Goal: Task Accomplishment & Management: Use online tool/utility

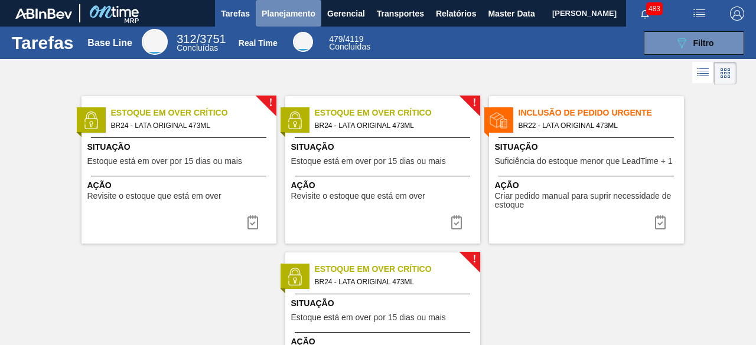
click at [305, 14] on span "Planejamento" at bounding box center [289, 13] width 54 height 14
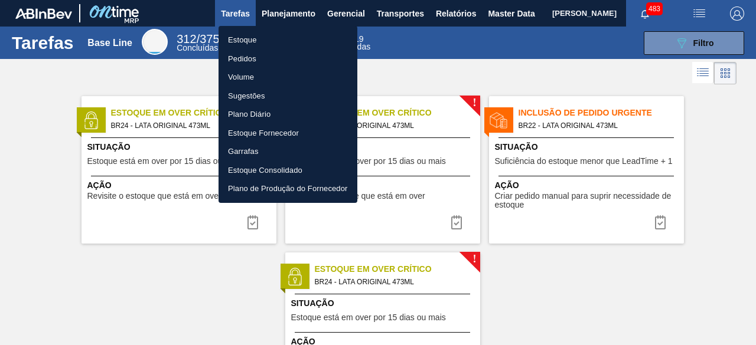
click at [255, 35] on li "Estoque" at bounding box center [287, 40] width 139 height 19
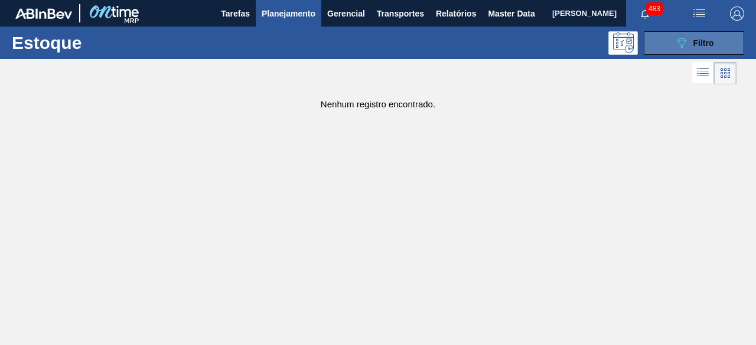
click at [688, 34] on button "089F7B8B-B2A5-4AFE-B5C0-19BA573D28AC Filtro" at bounding box center [693, 43] width 100 height 24
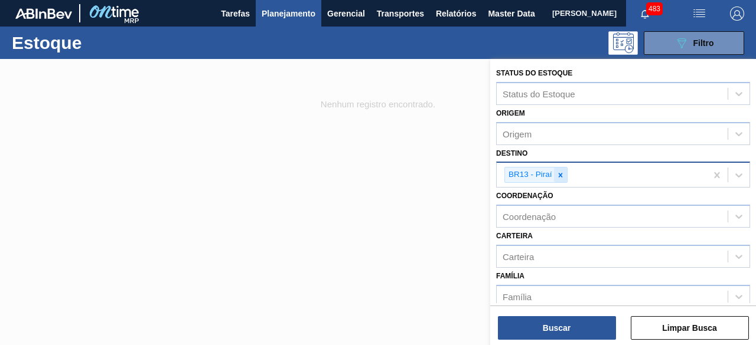
click at [563, 171] on icon at bounding box center [560, 175] width 8 height 8
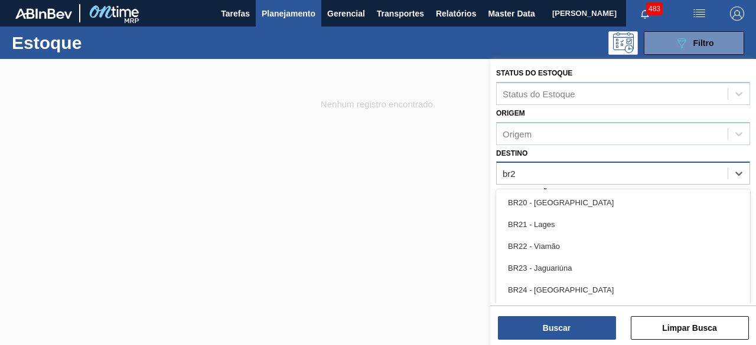
type input "br24"
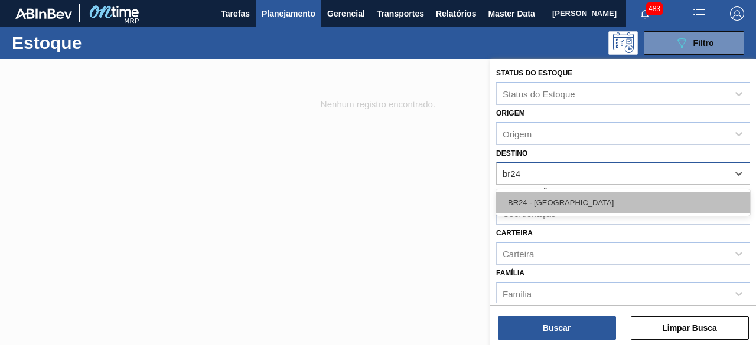
click at [553, 200] on div "BR24 - Ponta Grossa" at bounding box center [623, 203] width 254 height 22
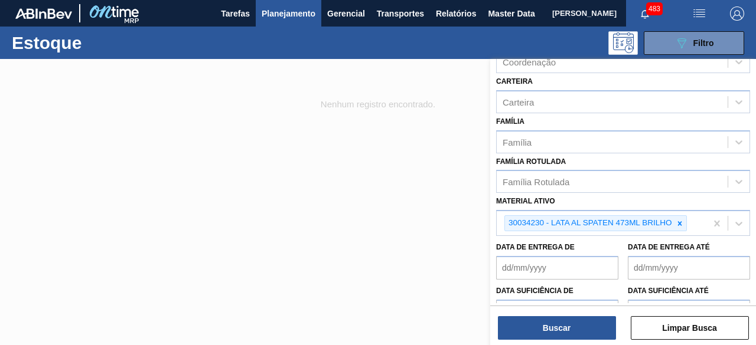
scroll to position [177, 0]
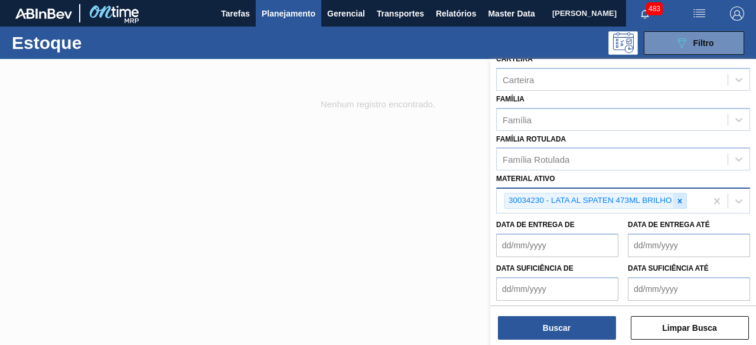
click at [679, 197] on icon at bounding box center [679, 201] width 8 height 8
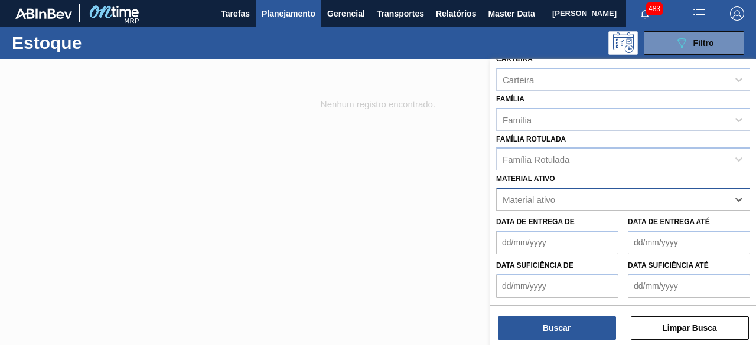
click at [679, 197] on div "Material ativo" at bounding box center [611, 199] width 231 height 17
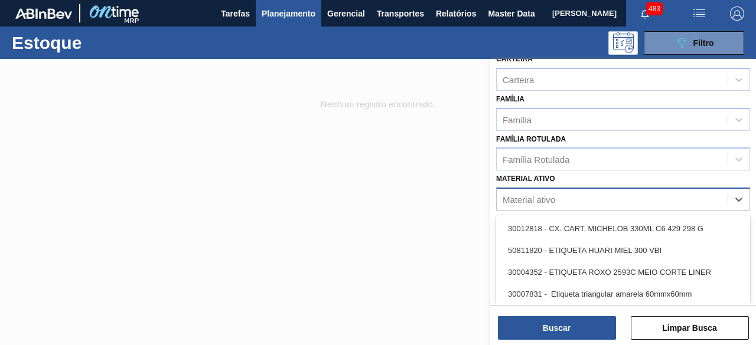
paste ativo "30012374"
type ativo "30012374"
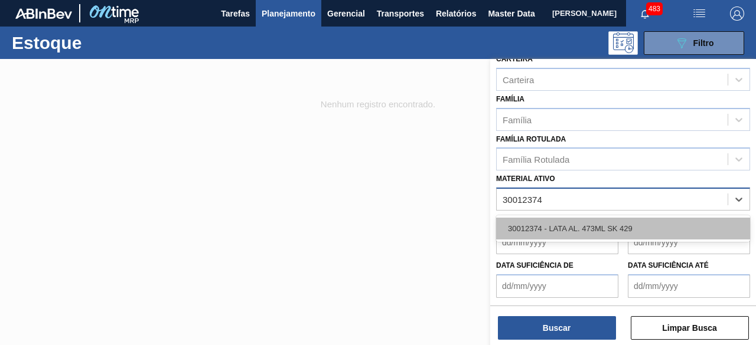
click at [626, 227] on div "30012374 - LATA AL. 473ML SK 429" at bounding box center [623, 229] width 254 height 22
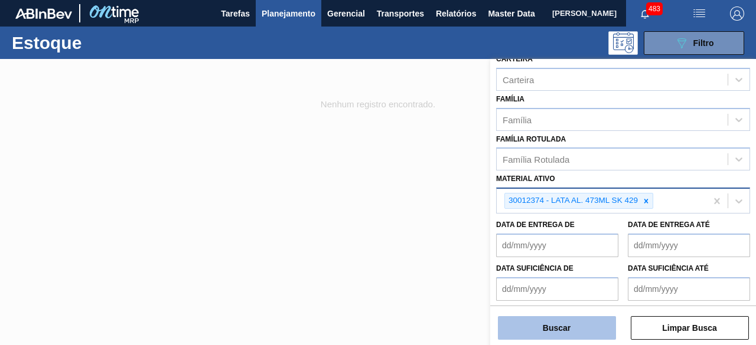
click at [591, 335] on button "Buscar" at bounding box center [557, 328] width 118 height 24
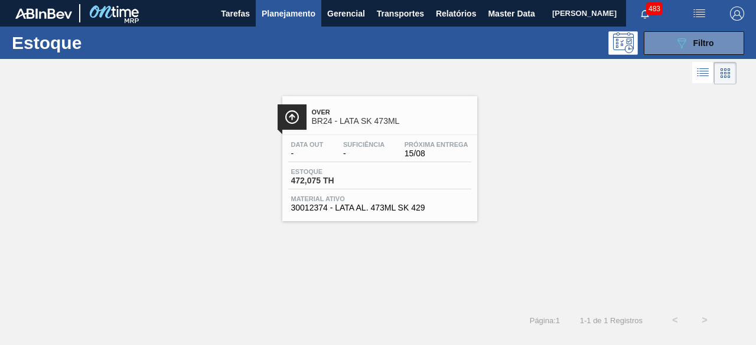
click at [417, 180] on div "Estoque 472,075 TH" at bounding box center [379, 178] width 183 height 21
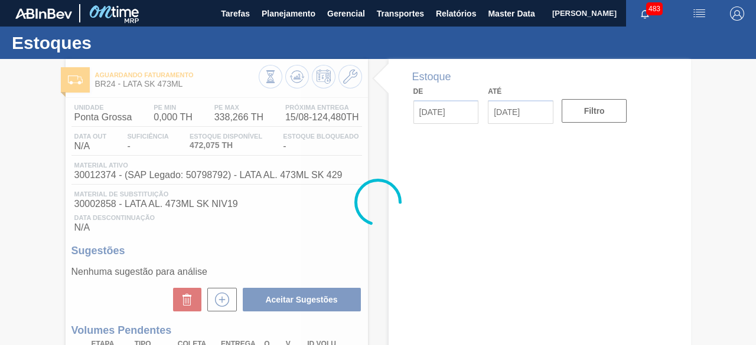
type input "14/08/2025"
type input "28/08/2025"
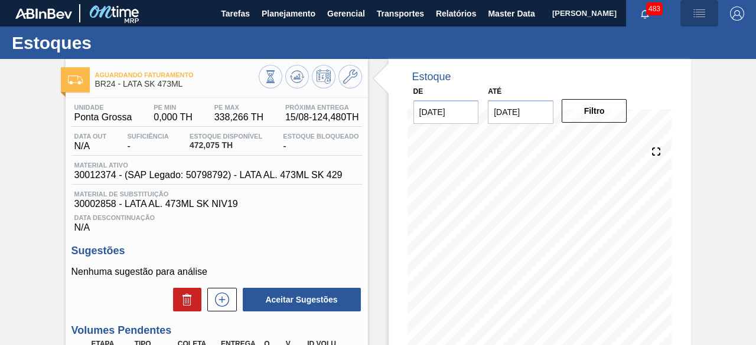
click at [695, 11] on img "button" at bounding box center [699, 13] width 14 height 14
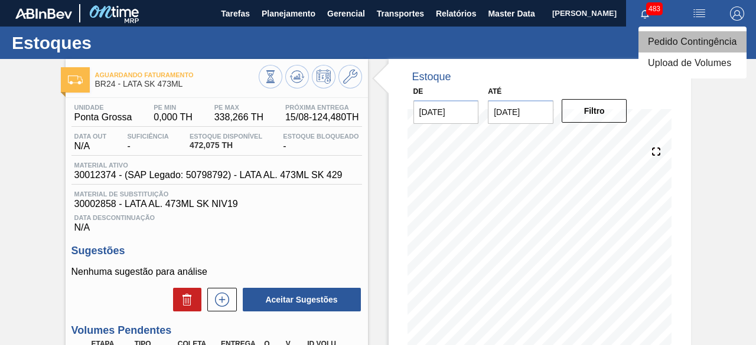
click at [699, 40] on li "Pedido Contingência" at bounding box center [692, 41] width 108 height 21
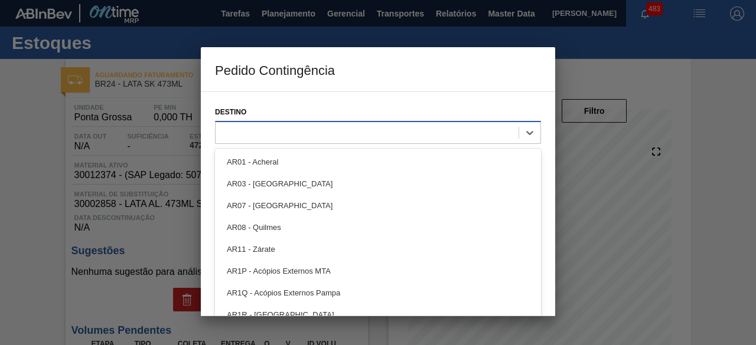
click at [374, 133] on div at bounding box center [366, 132] width 303 height 17
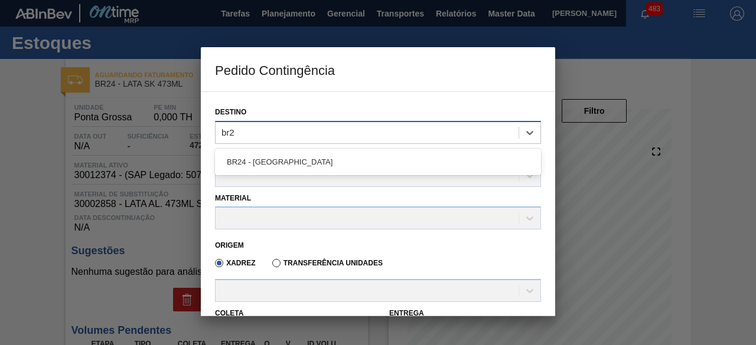
type input "br24"
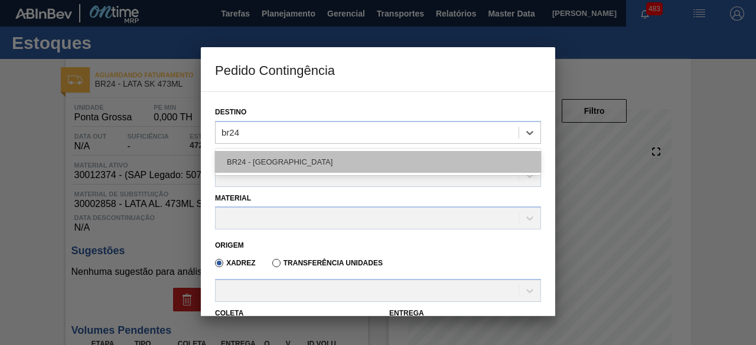
click at [379, 161] on div "BR24 - Ponta Grossa" at bounding box center [378, 162] width 326 height 22
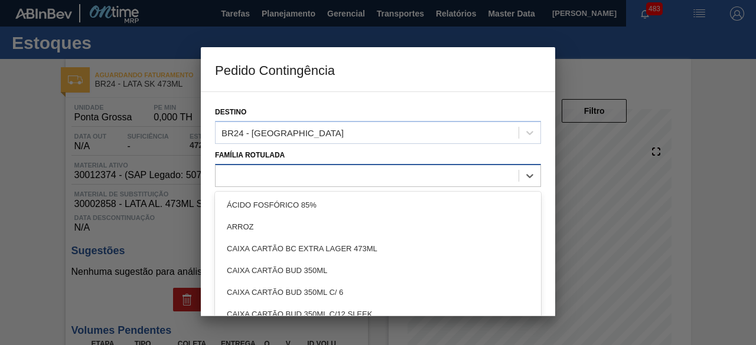
click at [377, 181] on div at bounding box center [366, 175] width 303 height 17
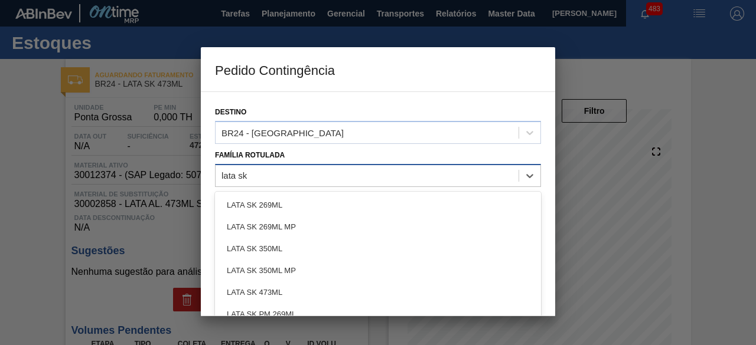
type Rotulada "lata sk 4"
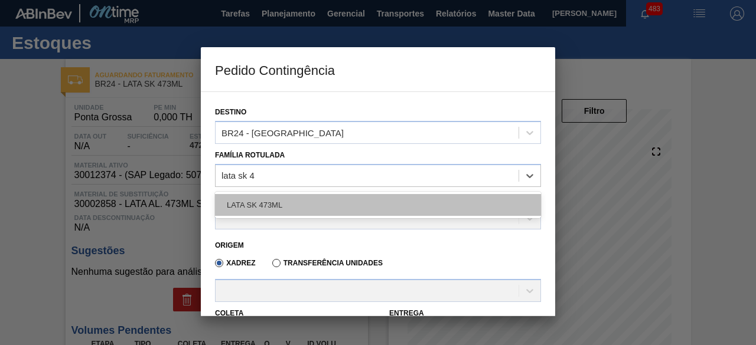
click at [333, 205] on div "LATA SK 473ML" at bounding box center [378, 205] width 326 height 22
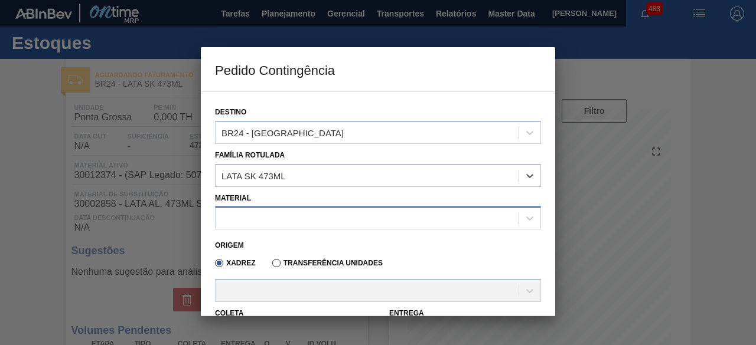
click at [333, 220] on div at bounding box center [366, 218] width 303 height 17
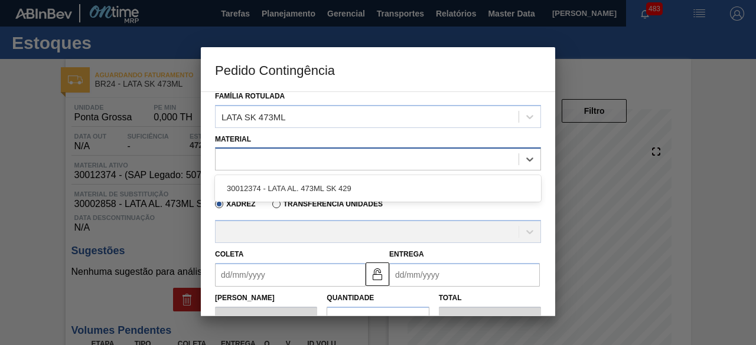
click at [413, 155] on div at bounding box center [366, 159] width 303 height 17
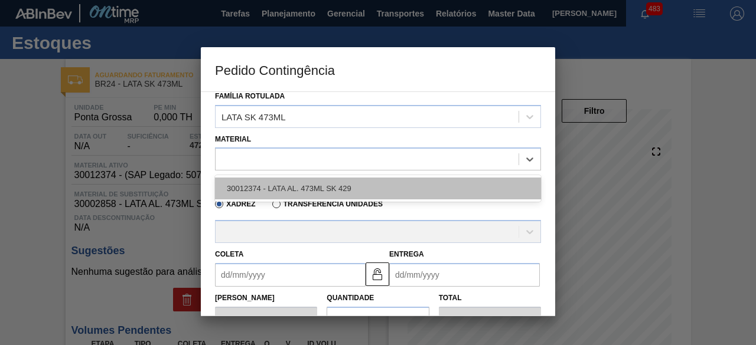
click at [355, 190] on div "30012374 - LATA AL. 473ML SK 429" at bounding box center [378, 189] width 326 height 22
type input "6,224"
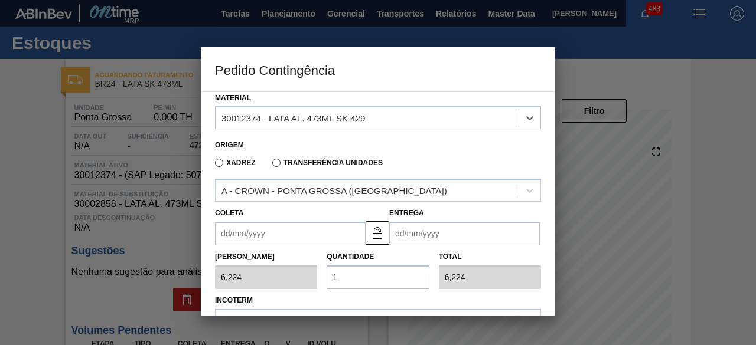
scroll to position [118, 0]
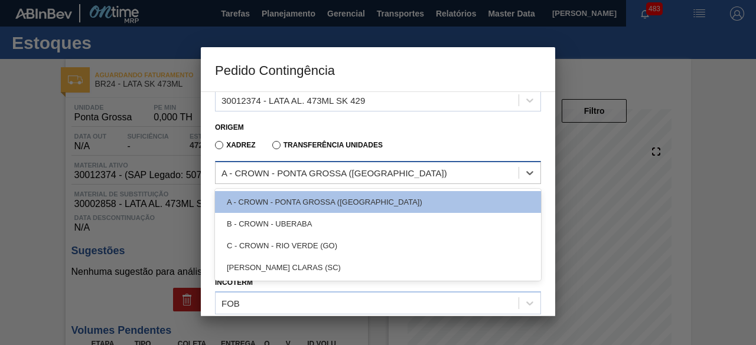
click at [412, 179] on div "A - CROWN - PONTA GROSSA (PR)" at bounding box center [366, 173] width 303 height 17
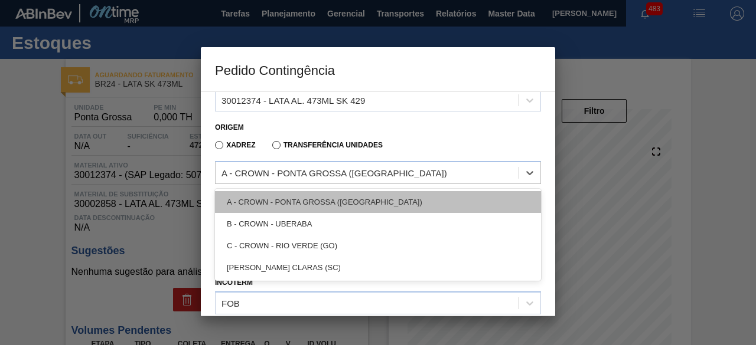
click at [403, 205] on div "A - CROWN - PONTA GROSSA (PR)" at bounding box center [378, 202] width 326 height 22
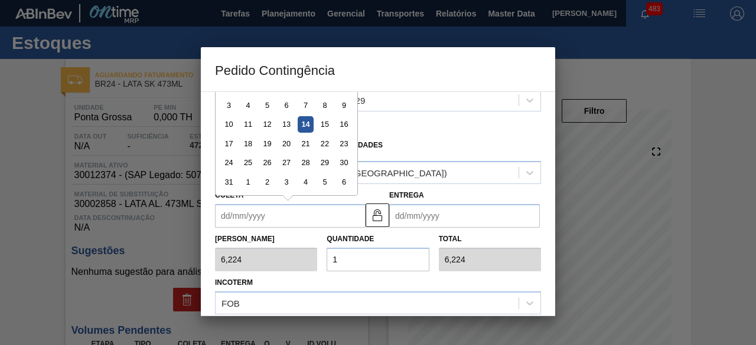
click at [331, 220] on input "Coleta" at bounding box center [290, 216] width 151 height 24
click at [308, 125] on div "14" at bounding box center [306, 125] width 16 height 16
type input "14/08/2025"
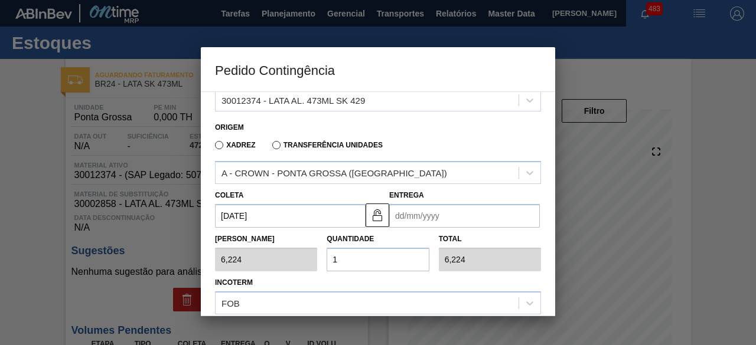
click at [433, 217] on input "Entrega" at bounding box center [464, 216] width 151 height 24
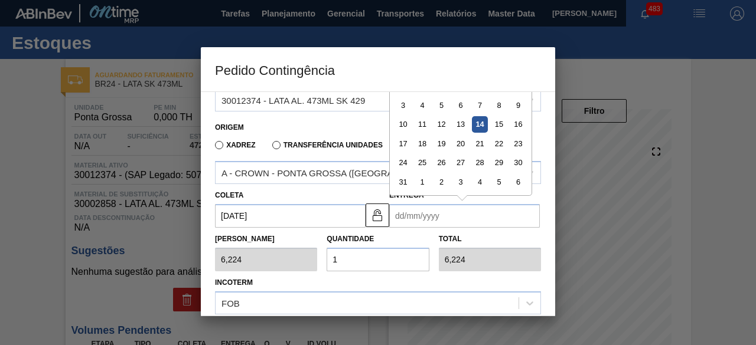
click at [479, 125] on div "14" at bounding box center [480, 125] width 16 height 16
type input "14/08/2025"
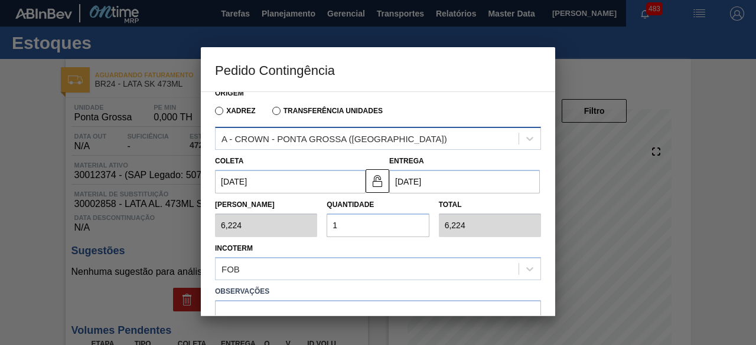
scroll to position [177, 0]
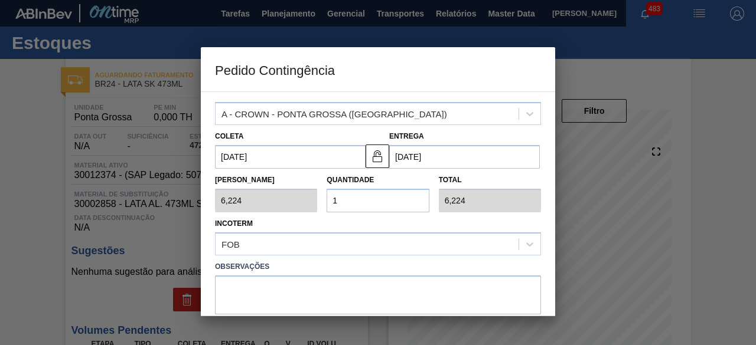
click at [381, 198] on input "1" at bounding box center [377, 201] width 102 height 24
type input "0,000"
type input "2"
type input "12,448"
type input "25"
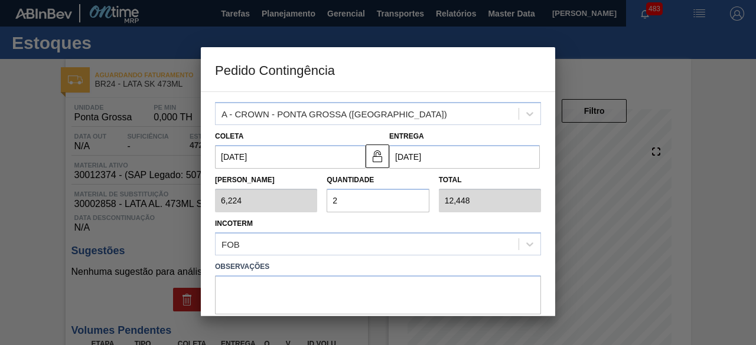
type input "155,600"
type input "25"
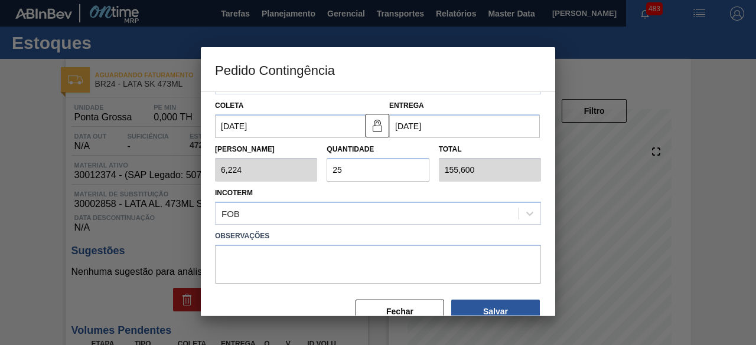
scroll to position [232, 0]
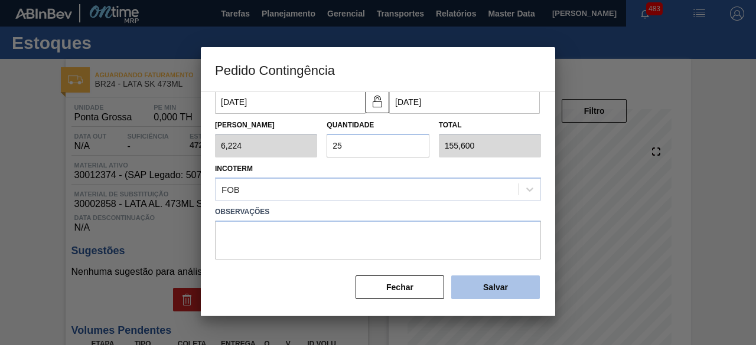
click at [485, 288] on button "Salvar" at bounding box center [495, 288] width 89 height 24
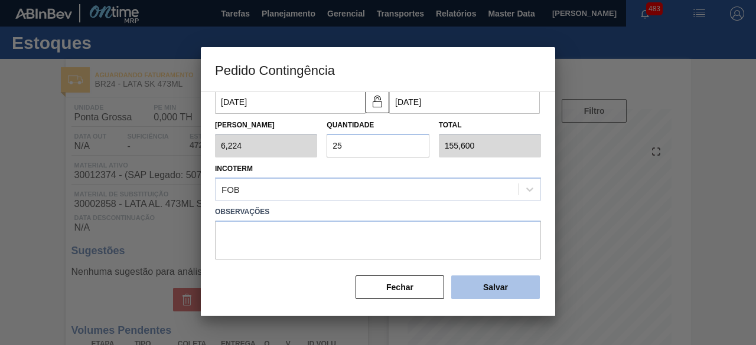
click at [485, 288] on button "Salvar" at bounding box center [495, 288] width 89 height 24
type input "1,000"
type input "1"
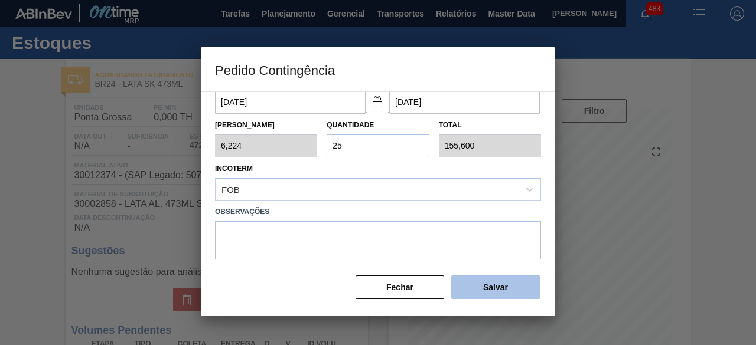
type input "1,000"
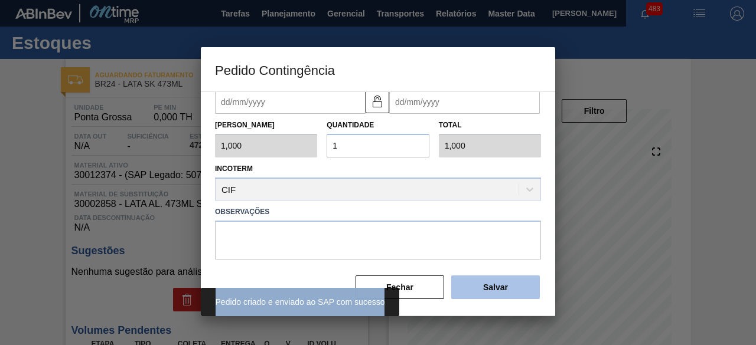
click at [485, 288] on div "Pedido criado e enviado ao SAP com sucesso" at bounding box center [378, 302] width 354 height 28
click at [12, 234] on div at bounding box center [378, 172] width 756 height 345
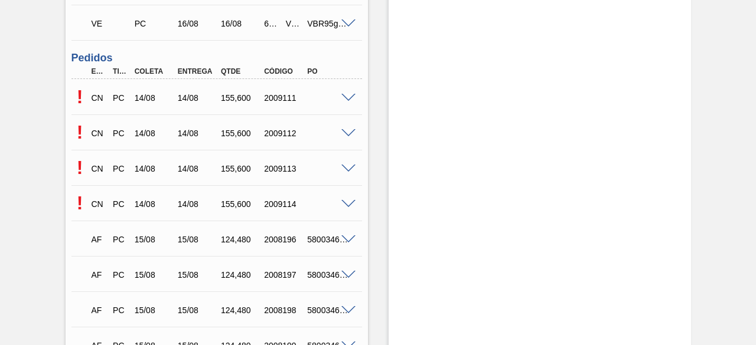
scroll to position [472, 0]
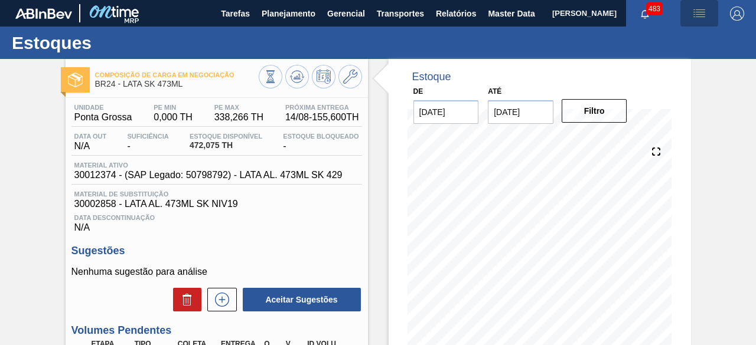
click at [701, 15] on img "button" at bounding box center [699, 13] width 14 height 14
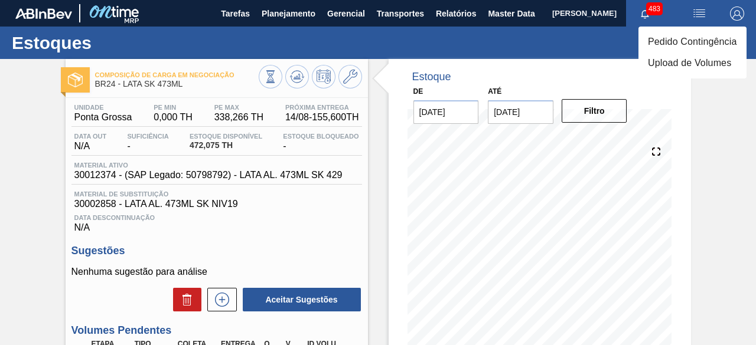
click at [681, 43] on li "Pedido Contingência" at bounding box center [692, 41] width 108 height 21
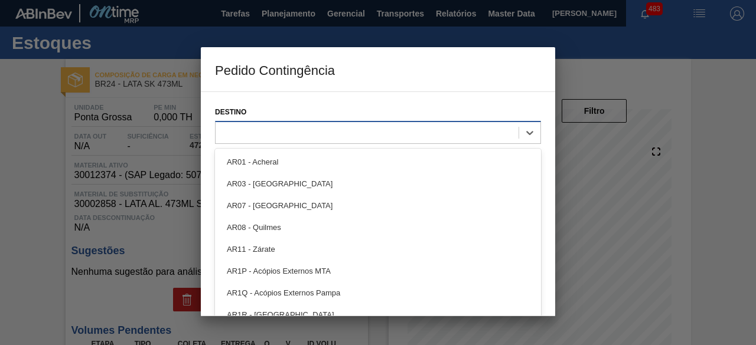
click at [296, 130] on div at bounding box center [366, 132] width 303 height 17
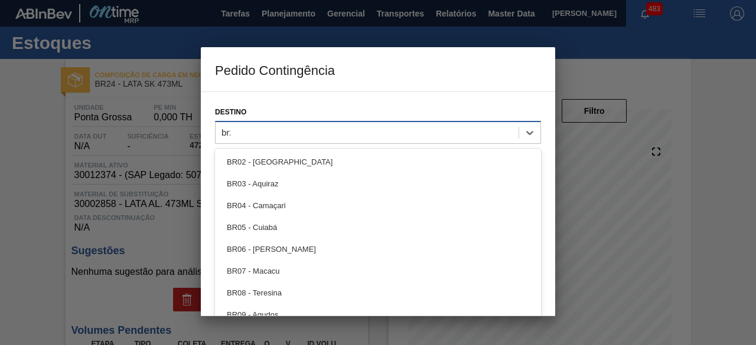
type input "br24"
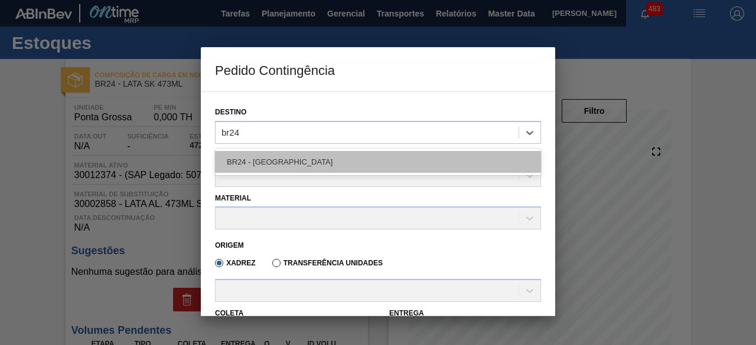
click at [301, 158] on div "BR24 - [GEOGRAPHIC_DATA]" at bounding box center [378, 162] width 326 height 22
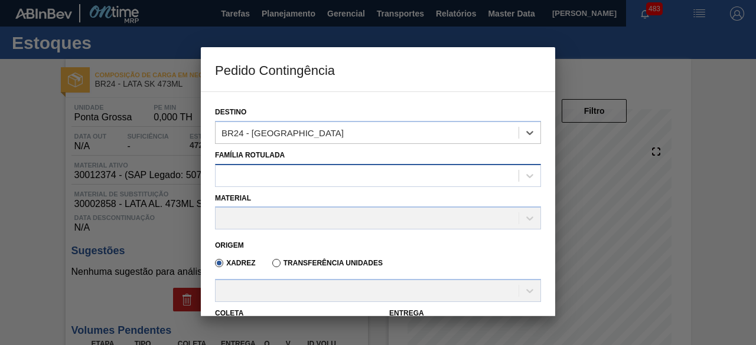
click at [304, 182] on div at bounding box center [366, 175] width 303 height 17
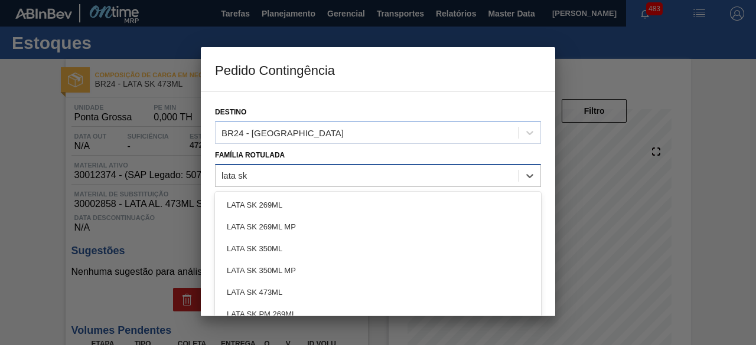
type Rotulada "lata sk 4"
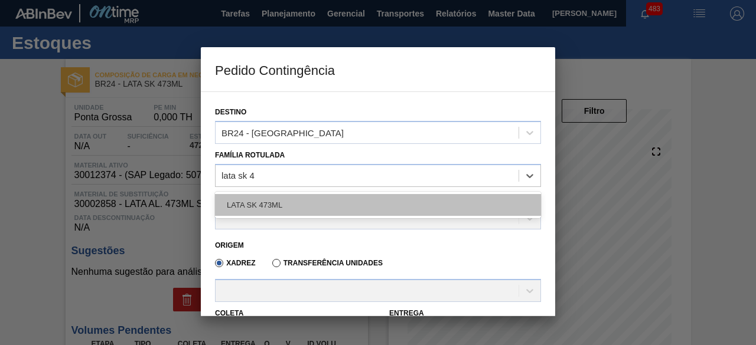
click at [298, 207] on div "LATA SK 473ML" at bounding box center [378, 205] width 326 height 22
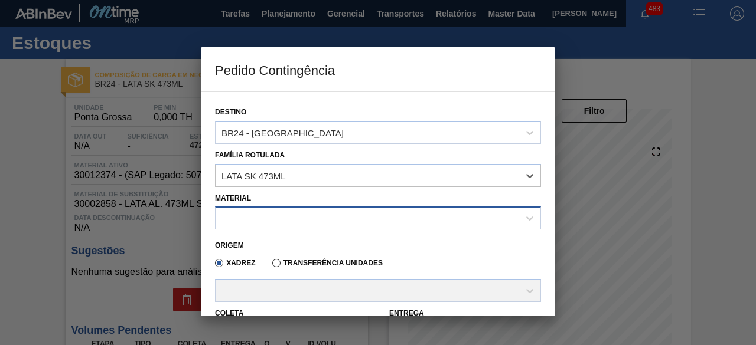
scroll to position [59, 0]
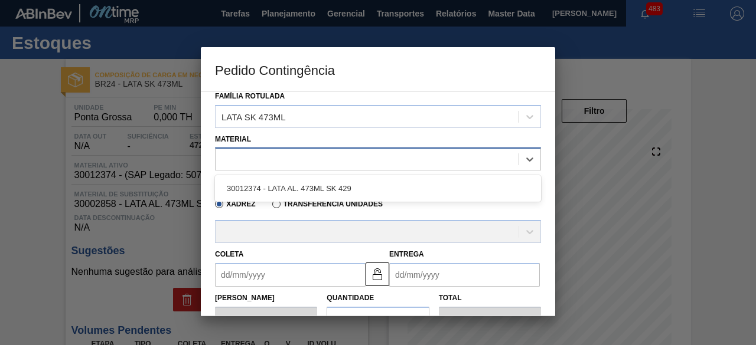
click at [325, 156] on div at bounding box center [366, 159] width 303 height 17
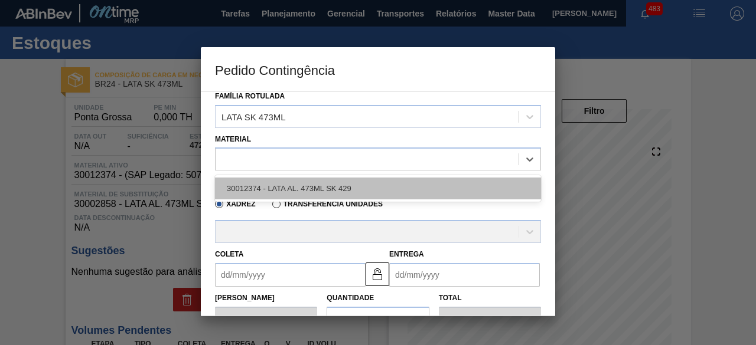
click at [319, 187] on div "30012374 - LATA AL. 473ML SK 429" at bounding box center [378, 189] width 326 height 22
type input "6,224"
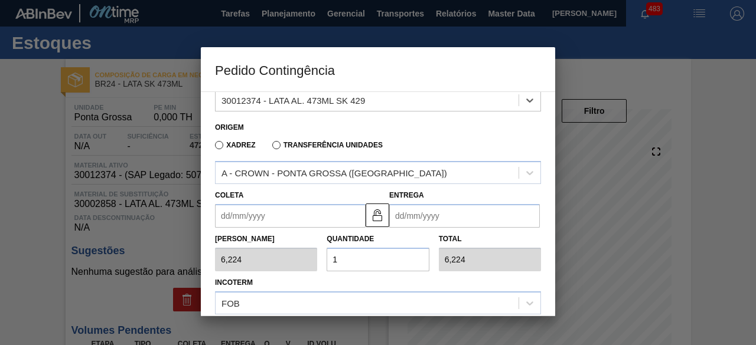
scroll to position [177, 0]
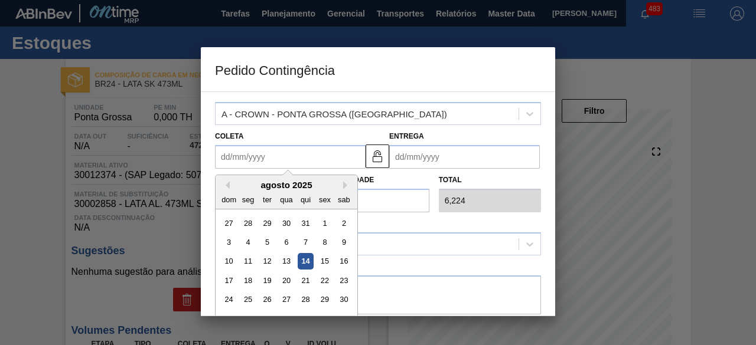
click at [339, 158] on input "Coleta" at bounding box center [290, 157] width 151 height 24
click at [305, 258] on div "14" at bounding box center [306, 262] width 16 height 16
type input "[DATE]"
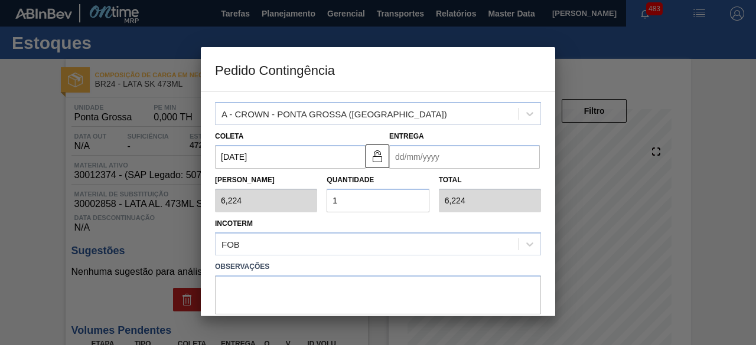
click at [419, 158] on input "Entrega" at bounding box center [464, 157] width 151 height 24
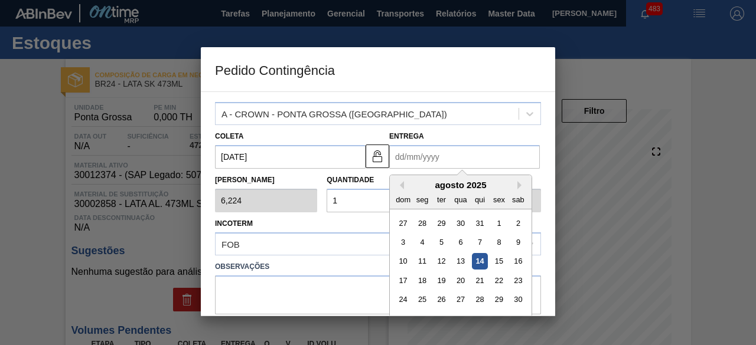
click at [479, 263] on div "14" at bounding box center [480, 262] width 16 height 16
type input "[DATE]"
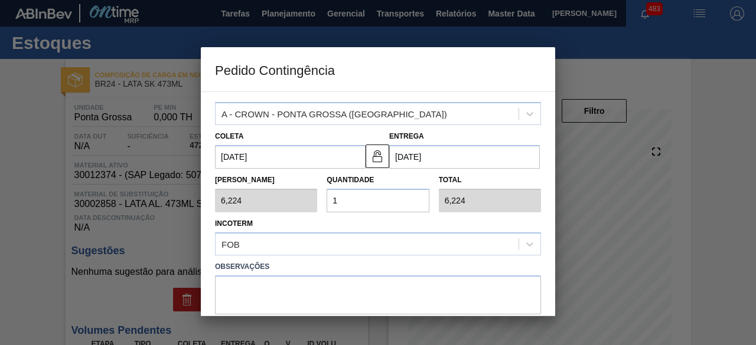
click at [384, 203] on input "1" at bounding box center [377, 201] width 102 height 24
type input "0,000"
type input "2"
type input "12,448"
type input "25"
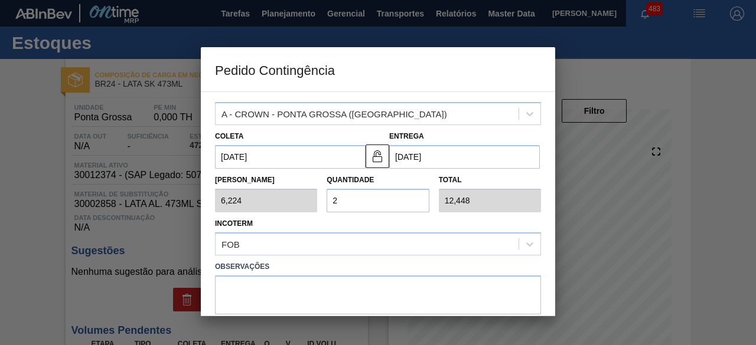
type input "155,600"
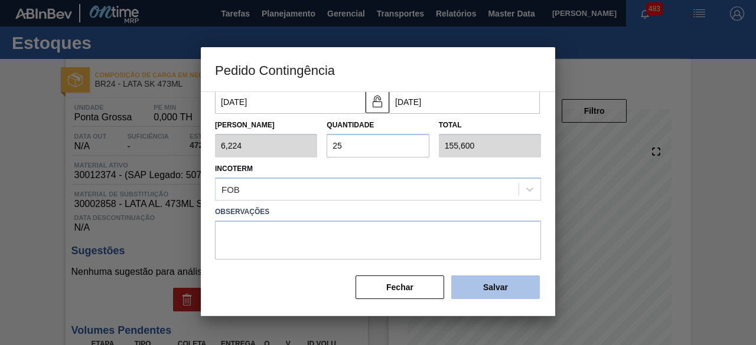
type input "25"
click at [490, 290] on button "Salvar" at bounding box center [495, 288] width 89 height 24
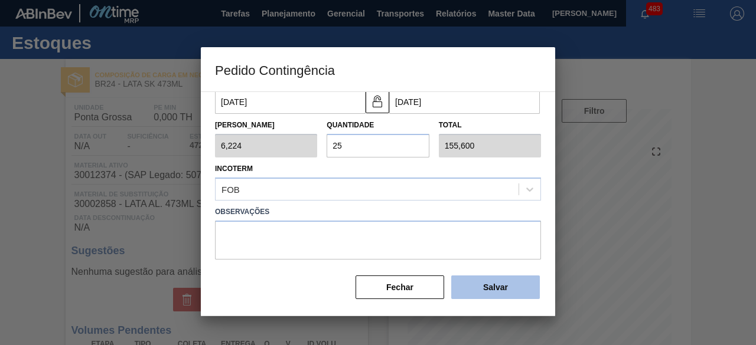
click at [490, 290] on button "Salvar" at bounding box center [495, 288] width 89 height 24
type input "1,000"
type input "1"
type input "1,000"
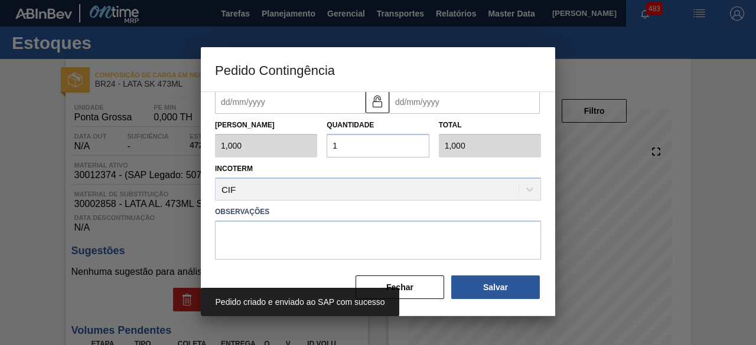
click at [21, 169] on div at bounding box center [378, 172] width 756 height 345
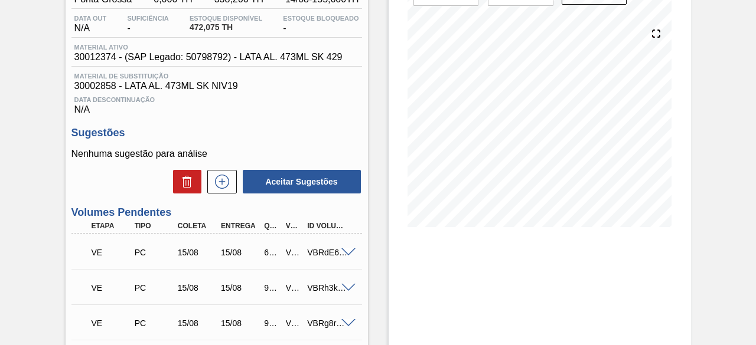
scroll to position [177, 0]
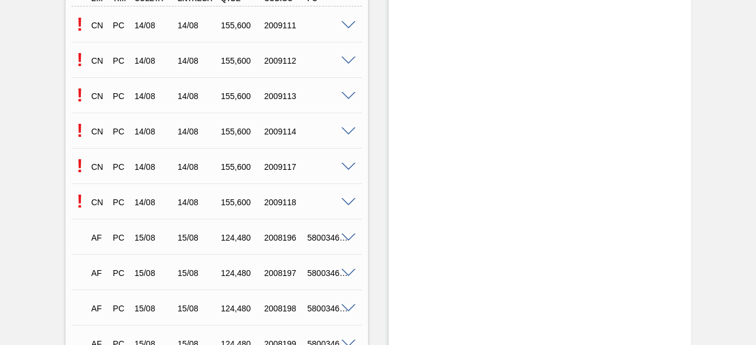
scroll to position [531, 0]
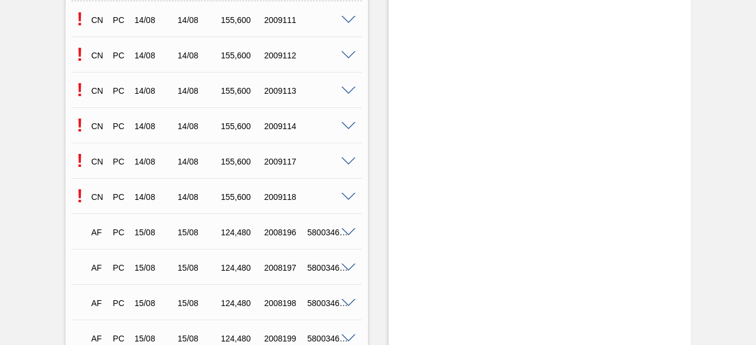
click at [346, 200] on span at bounding box center [348, 197] width 14 height 9
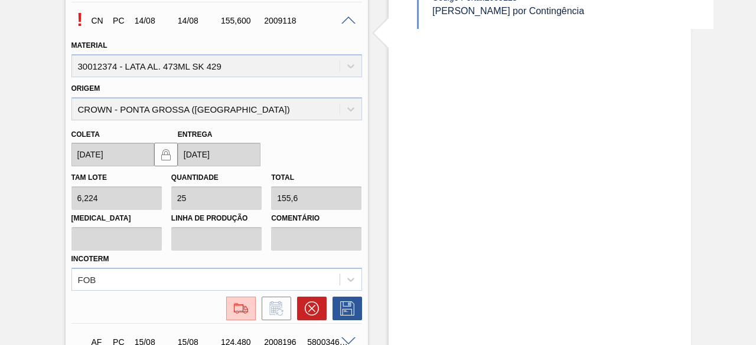
scroll to position [708, 0]
click at [239, 309] on img at bounding box center [240, 308] width 19 height 14
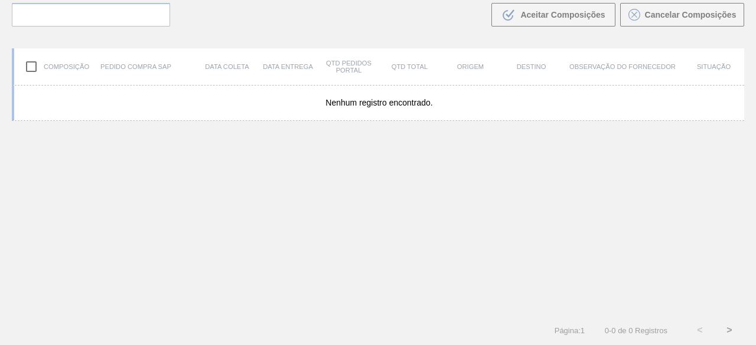
scroll to position [84, 0]
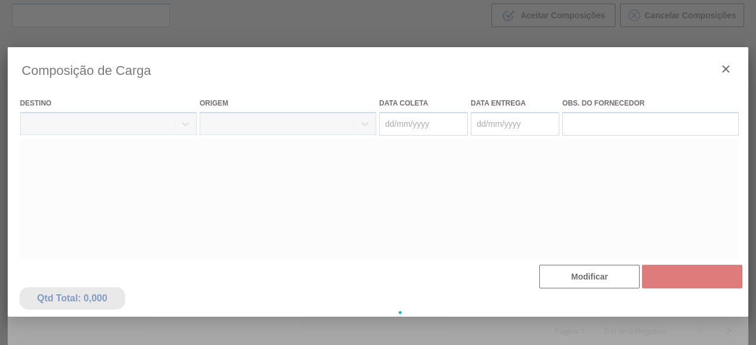
type coleta "14/08/2025"
type entrega "14/08/2025"
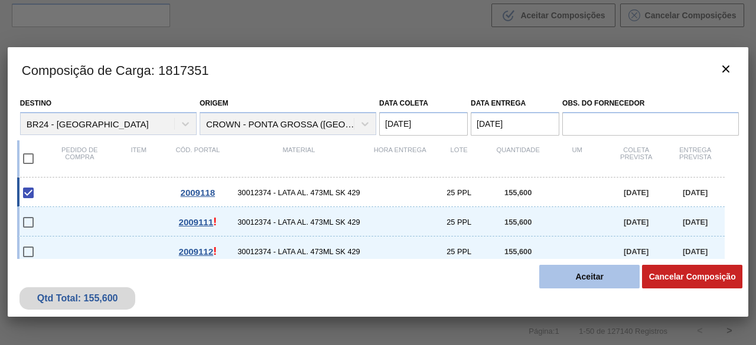
click at [600, 282] on button "Aceitar" at bounding box center [589, 277] width 100 height 24
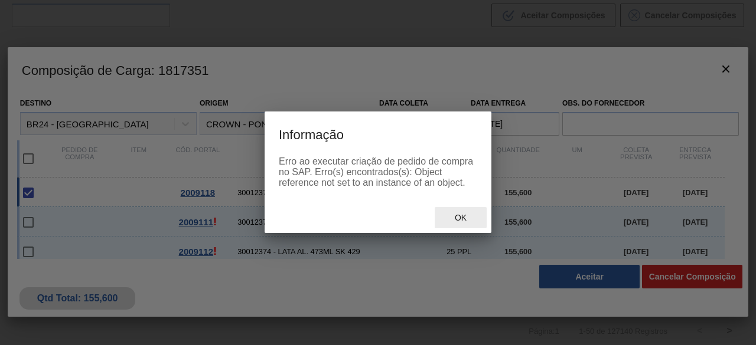
click at [460, 219] on span "Ok" at bounding box center [460, 217] width 31 height 9
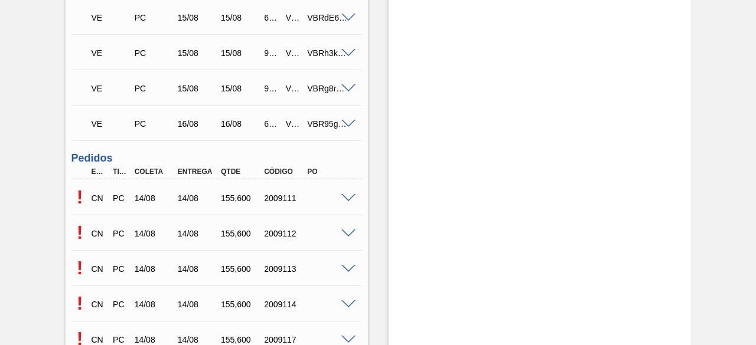
scroll to position [472, 0]
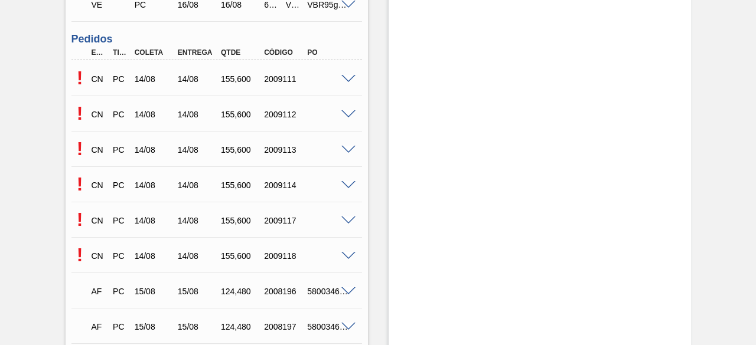
click at [345, 152] on span at bounding box center [348, 150] width 14 height 9
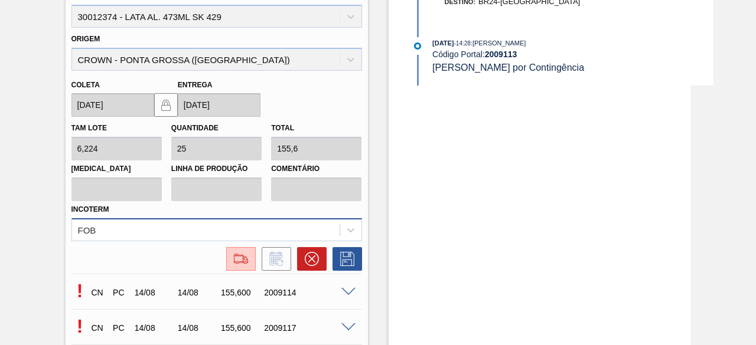
scroll to position [708, 0]
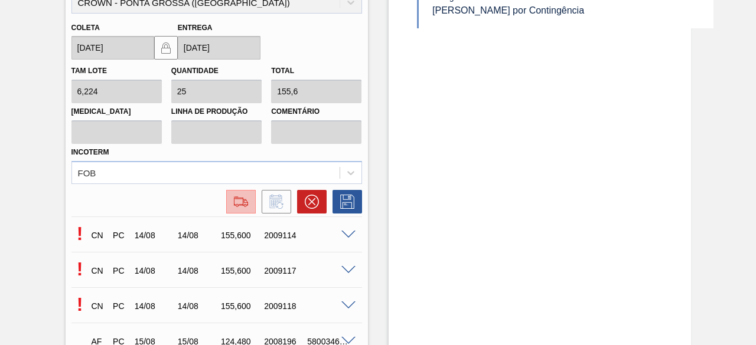
click at [246, 209] on img at bounding box center [240, 202] width 19 height 14
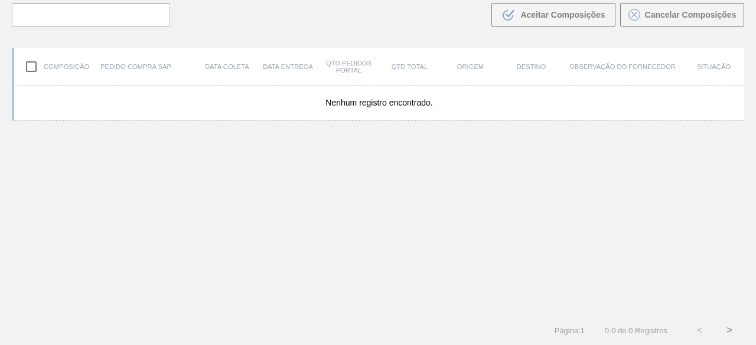
scroll to position [84, 0]
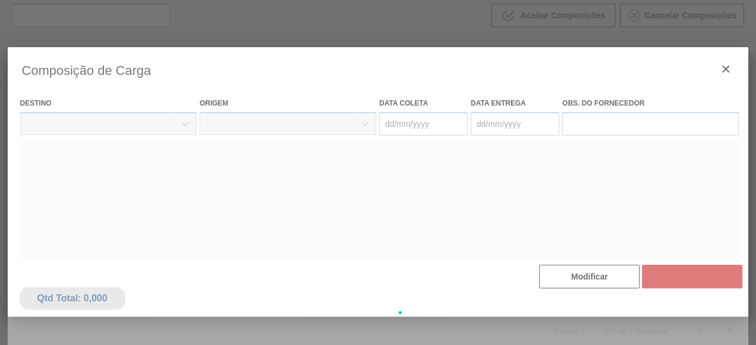
type coleta "14/08/2025"
type entrega "14/08/2025"
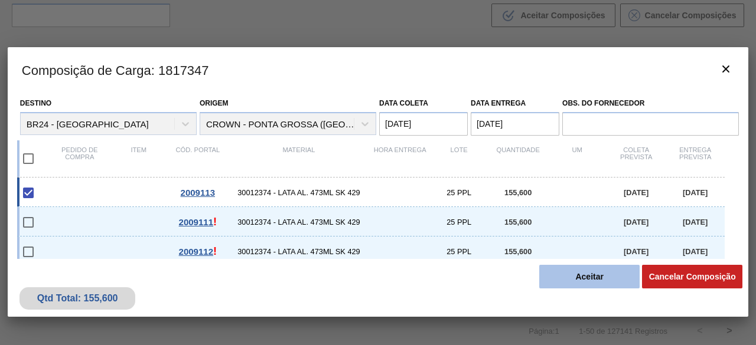
click at [570, 279] on button "Aceitar" at bounding box center [589, 277] width 100 height 24
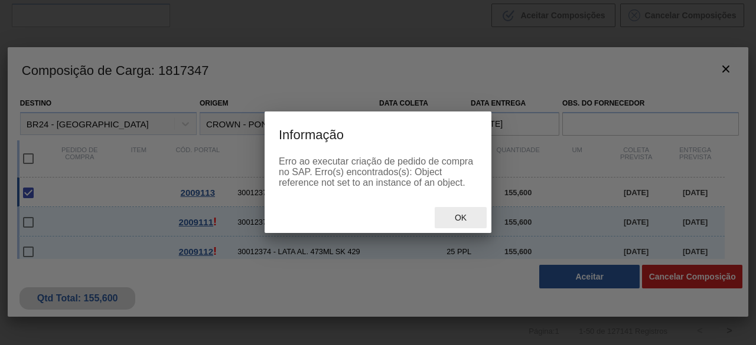
click at [470, 220] on span "Ok" at bounding box center [460, 217] width 31 height 9
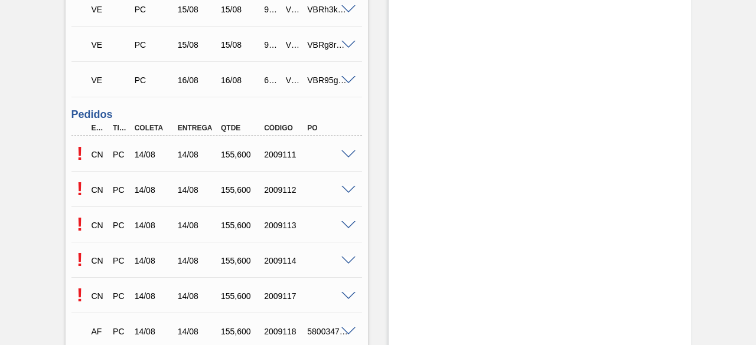
scroll to position [413, 0]
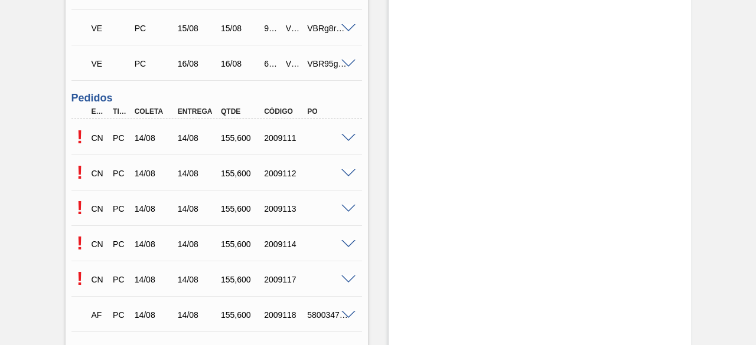
click at [350, 247] on span at bounding box center [348, 244] width 14 height 9
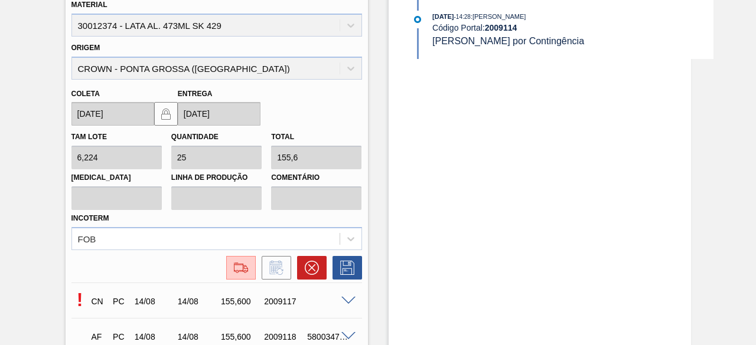
scroll to position [708, 0]
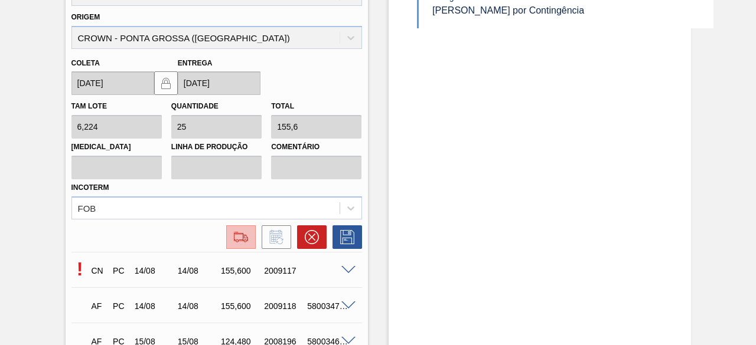
click at [244, 240] on img at bounding box center [240, 237] width 19 height 14
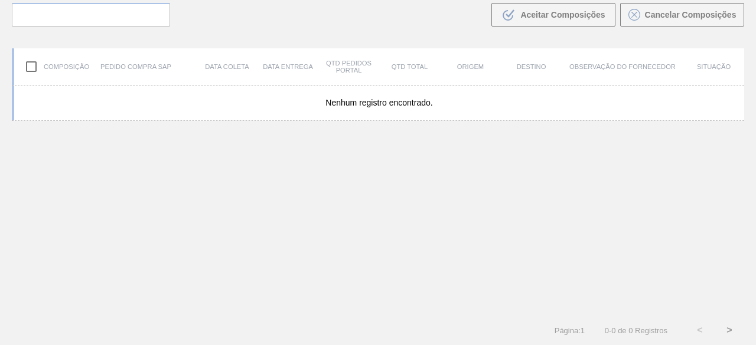
scroll to position [84, 0]
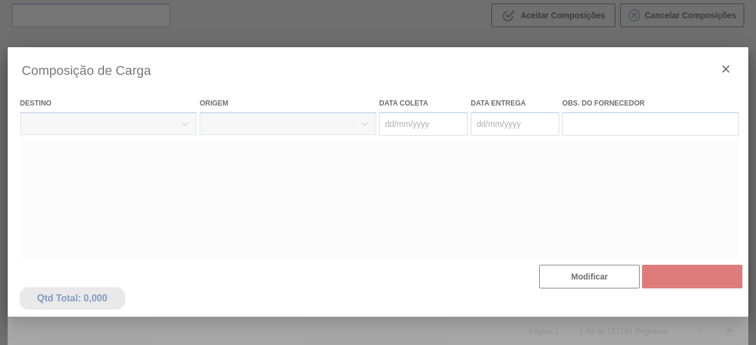
type coleta "14/08/2025"
type entrega "14/08/2025"
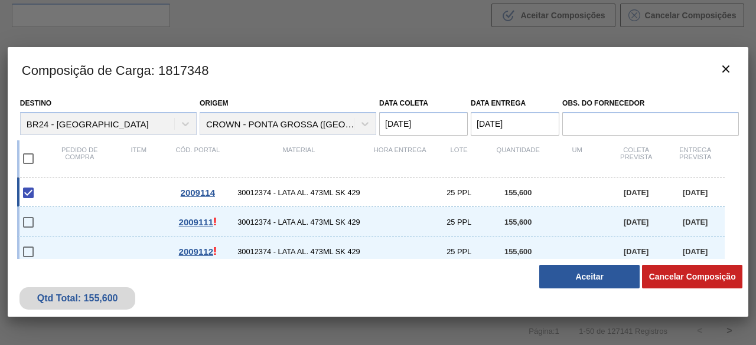
click at [619, 279] on button "Aceitar" at bounding box center [589, 277] width 100 height 24
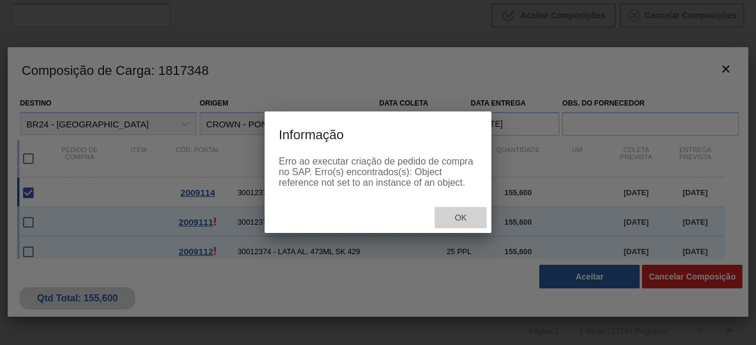
click at [466, 221] on span "Ok" at bounding box center [460, 217] width 31 height 9
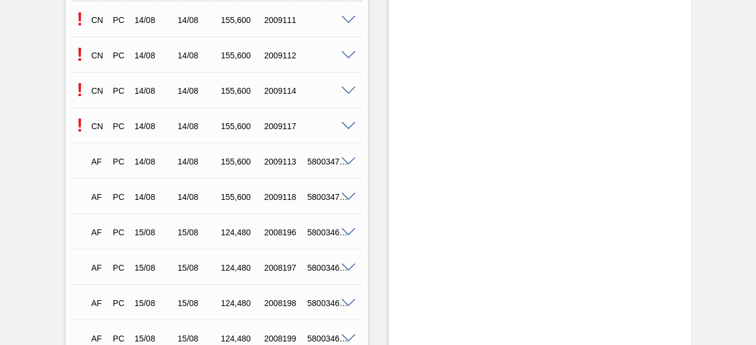
scroll to position [472, 0]
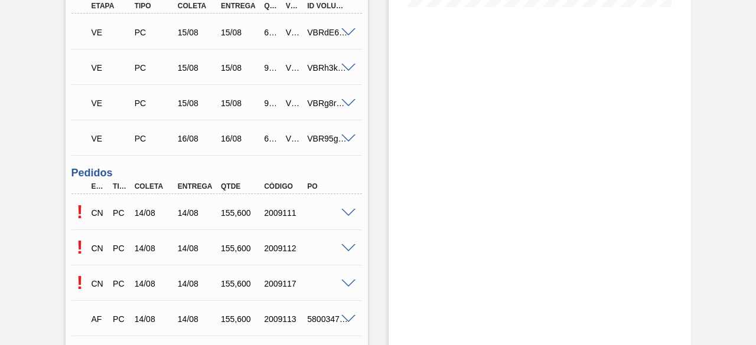
scroll to position [354, 0]
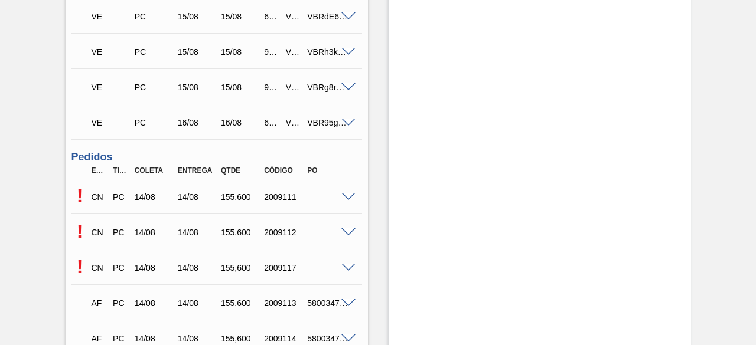
click at [348, 234] on span at bounding box center [348, 232] width 14 height 9
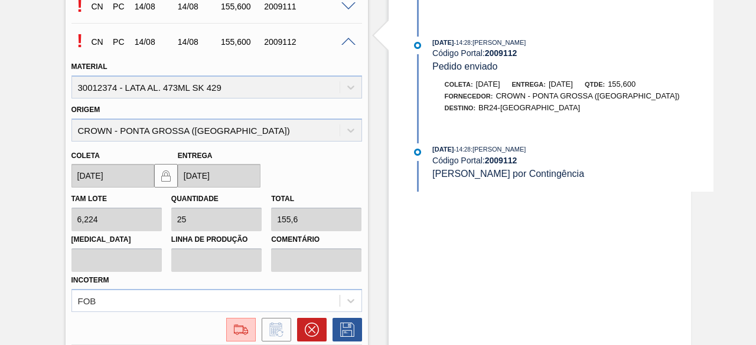
scroll to position [590, 0]
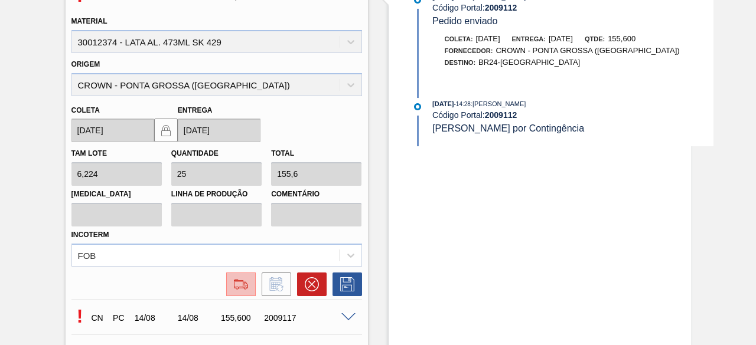
click at [251, 290] on button at bounding box center [241, 285] width 30 height 24
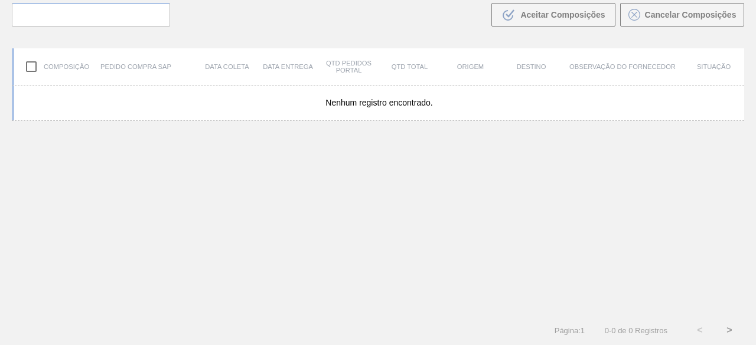
scroll to position [84, 0]
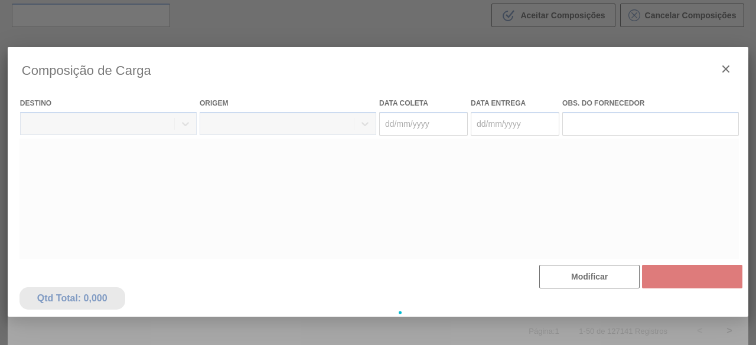
type coleta "[DATE]"
type entrega "[DATE]"
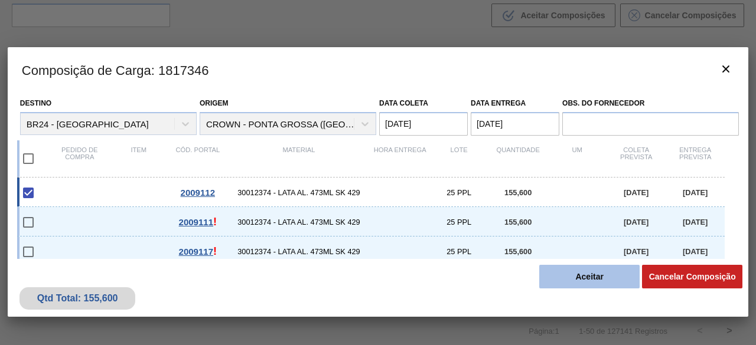
click at [576, 277] on button "Aceitar" at bounding box center [589, 277] width 100 height 24
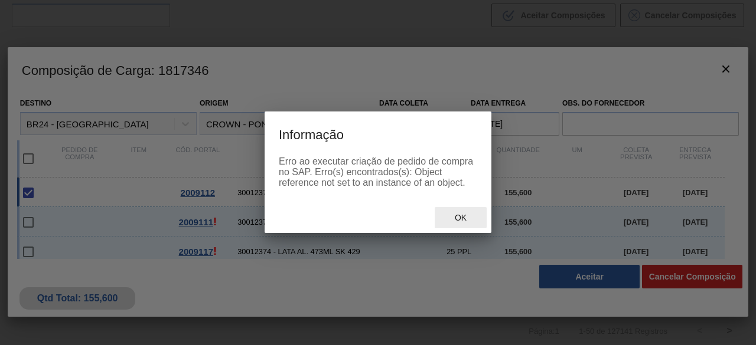
click at [477, 221] on div "Ok" at bounding box center [461, 218] width 52 height 22
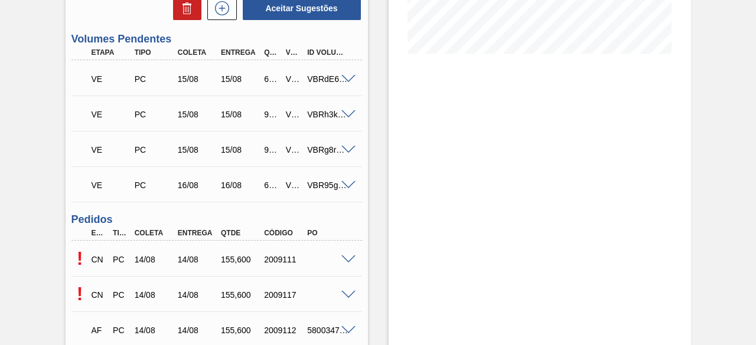
scroll to position [354, 0]
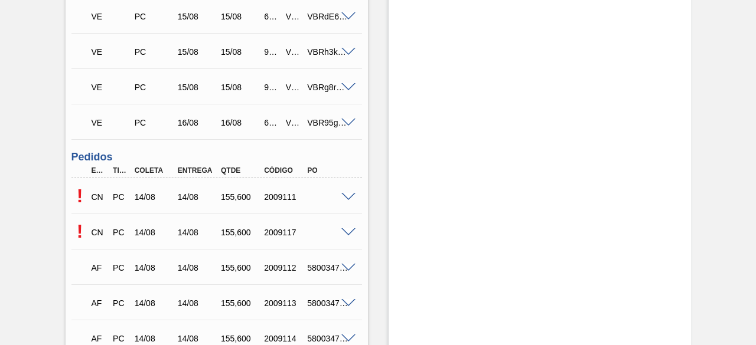
click at [350, 200] on span at bounding box center [348, 197] width 14 height 9
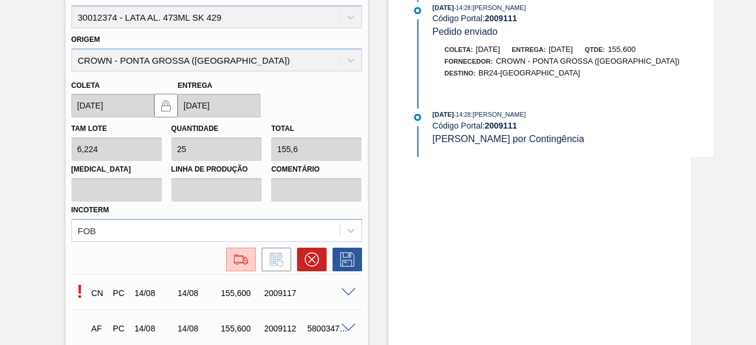
scroll to position [649, 0]
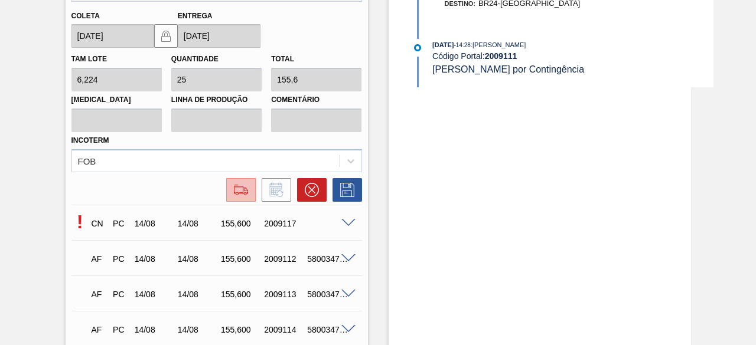
click at [242, 197] on img at bounding box center [240, 190] width 19 height 14
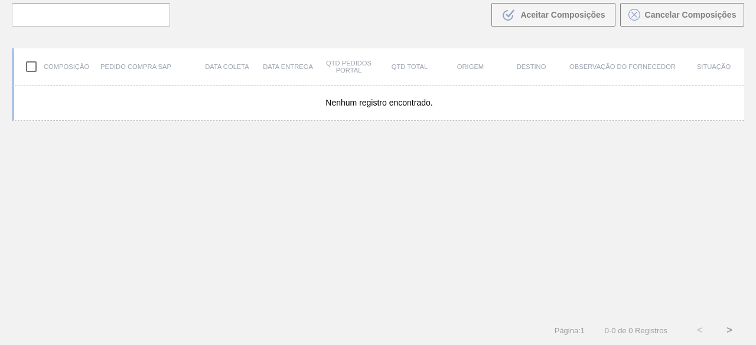
scroll to position [84, 0]
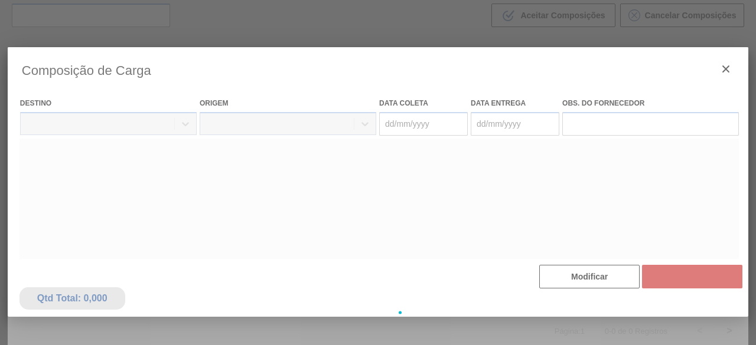
type coleta "[DATE]"
type entrega "[DATE]"
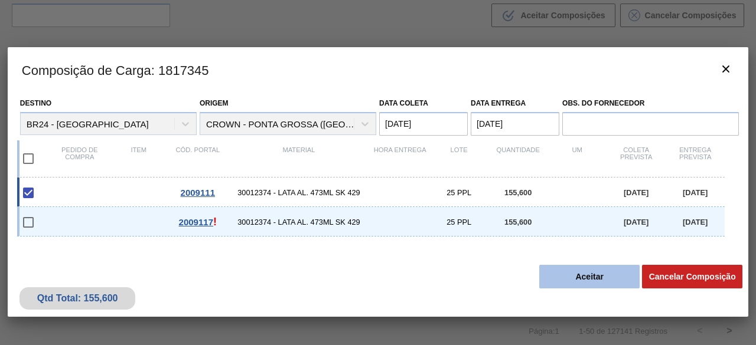
click at [569, 279] on button "Aceitar" at bounding box center [589, 277] width 100 height 24
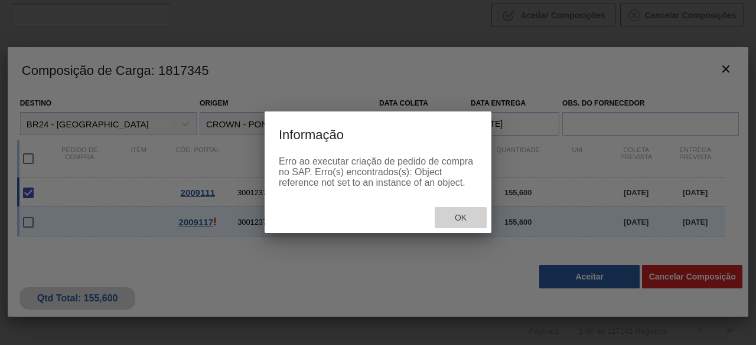
click at [470, 222] on span "Ok" at bounding box center [460, 217] width 31 height 9
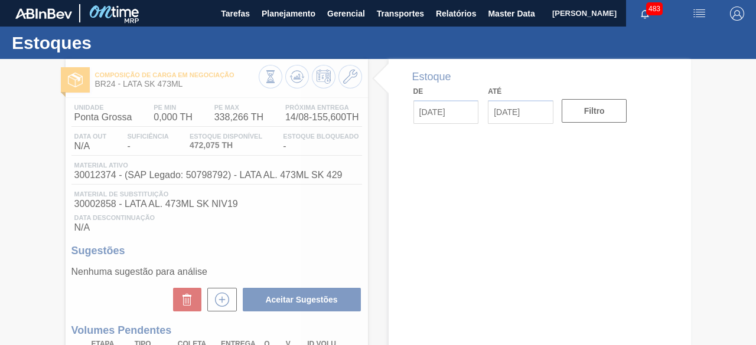
type input "[DATE]"
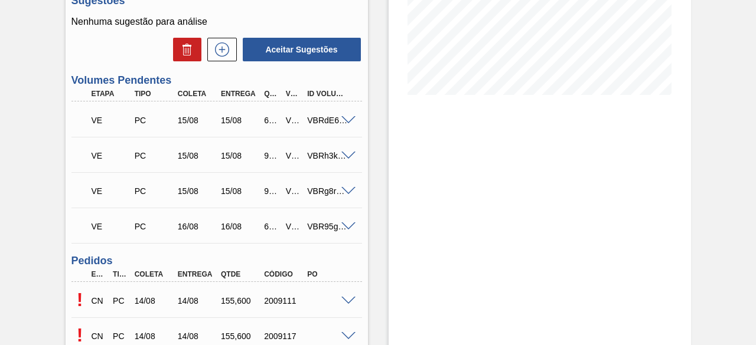
scroll to position [295, 0]
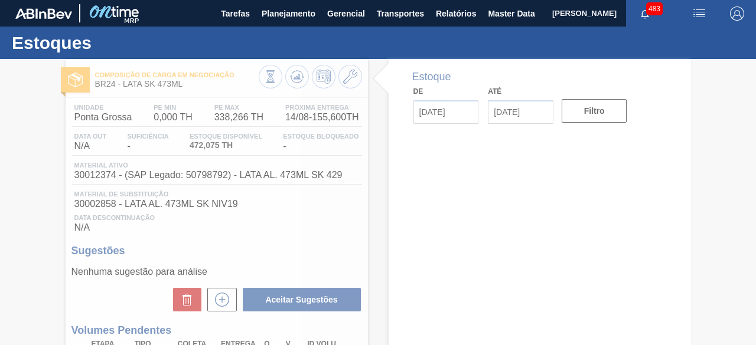
type input "[DATE]"
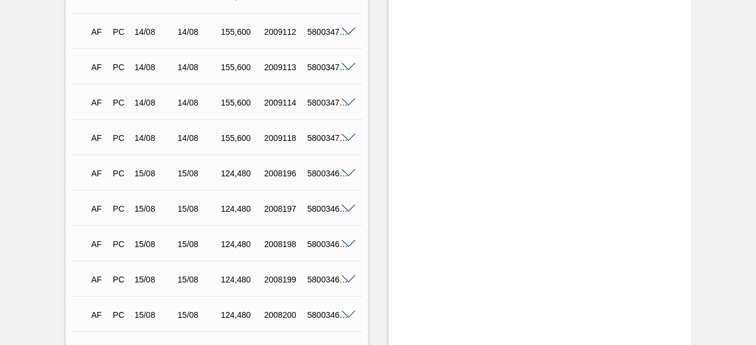
scroll to position [472, 0]
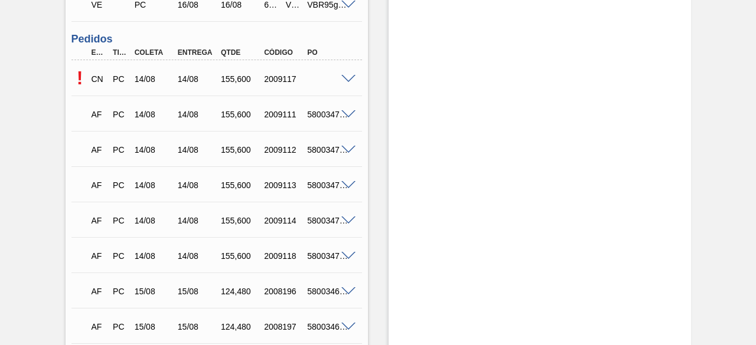
click at [345, 82] on span at bounding box center [348, 79] width 14 height 9
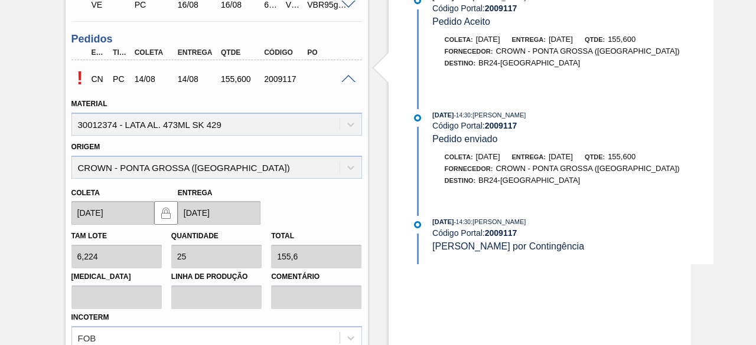
scroll to position [590, 0]
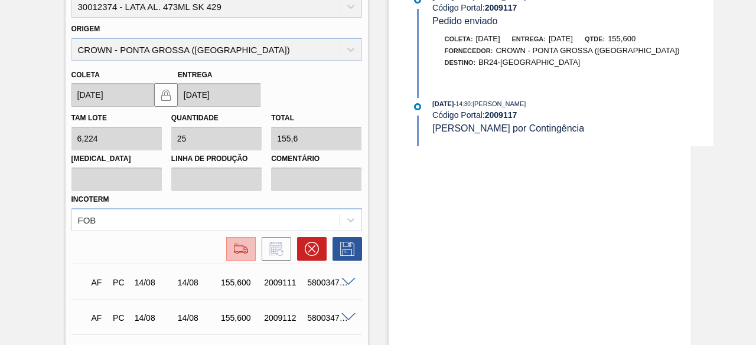
click at [243, 249] on img at bounding box center [240, 249] width 19 height 14
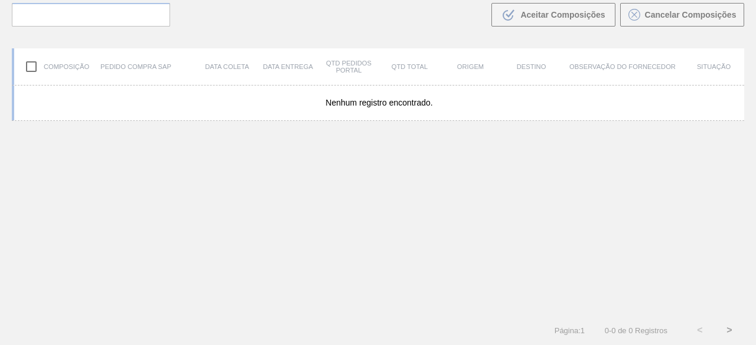
scroll to position [84, 0]
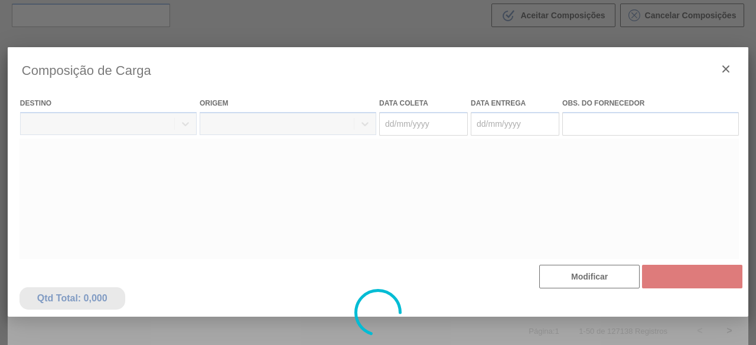
type coleta "[DATE]"
type entrega "[DATE]"
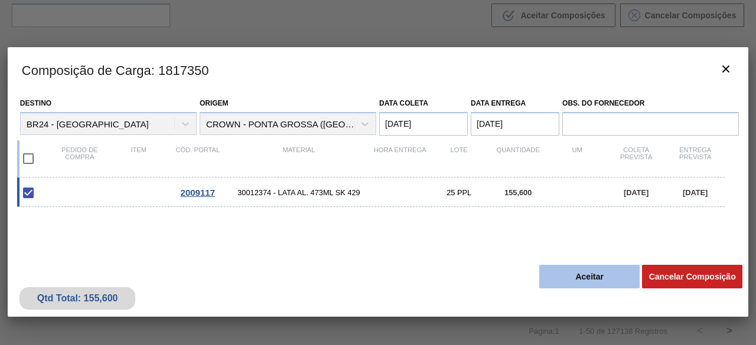
click at [584, 273] on button "Aceitar" at bounding box center [589, 277] width 100 height 24
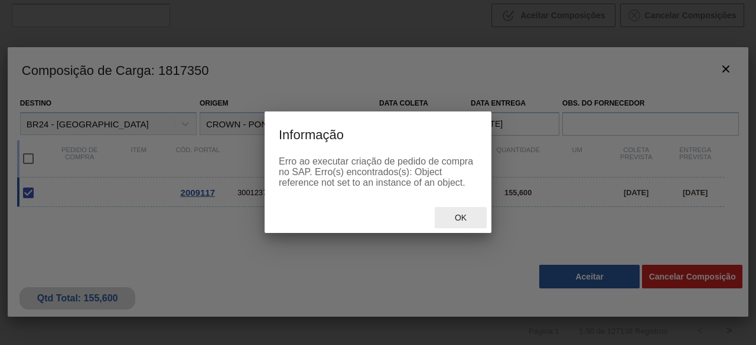
click at [465, 221] on span "Ok" at bounding box center [460, 217] width 31 height 9
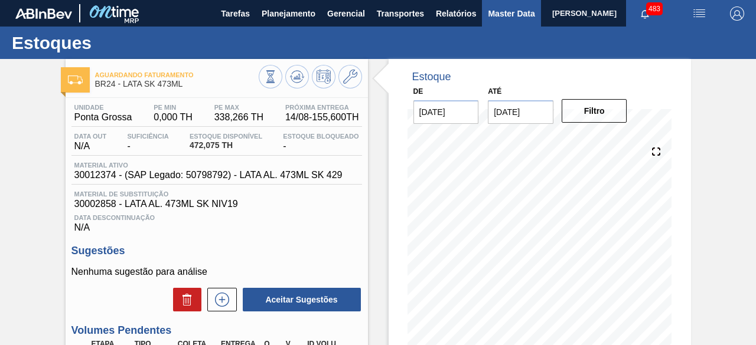
click at [494, 11] on span "Master Data" at bounding box center [511, 13] width 47 height 14
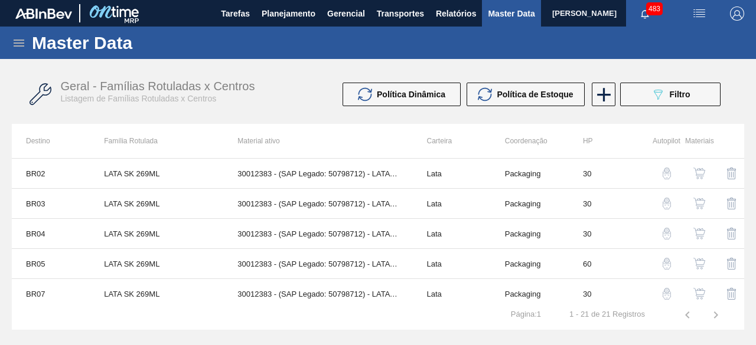
click at [693, 17] on img "button" at bounding box center [699, 13] width 14 height 14
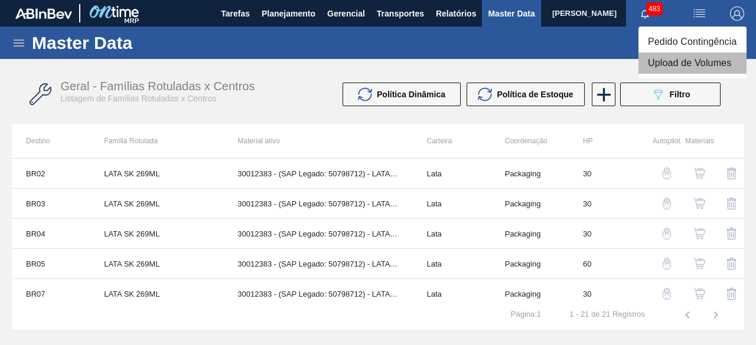
click at [680, 58] on li "Upload de Volumes" at bounding box center [692, 63] width 108 height 21
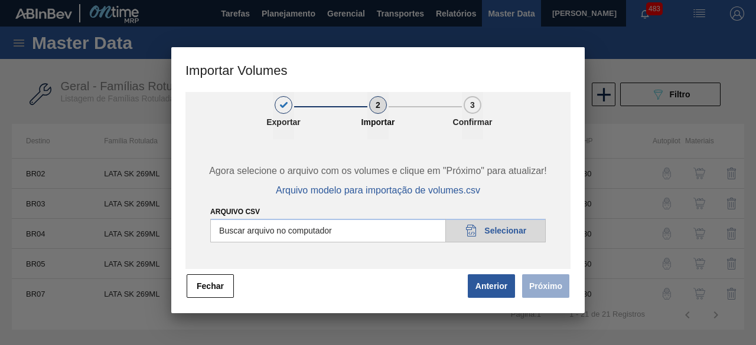
click at [517, 237] on input "Arquivo csv" at bounding box center [377, 231] width 335 height 24
type input "C:\fakepath\Subida Ball D0 + D3 14.08.csv"
click at [557, 293] on button "Próximo" at bounding box center [545, 287] width 47 height 24
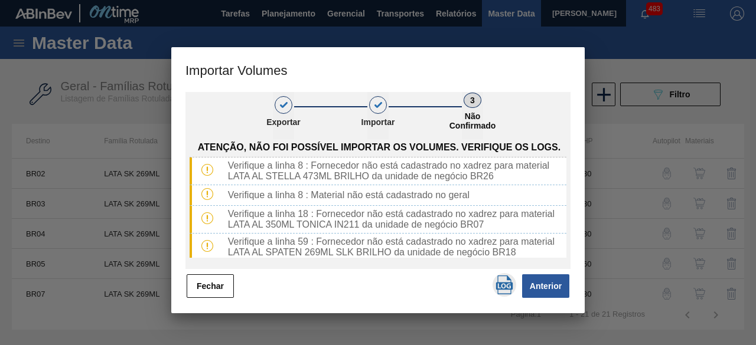
click at [505, 284] on img "button" at bounding box center [504, 285] width 19 height 19
click at [211, 284] on button "Fechar" at bounding box center [210, 287] width 47 height 24
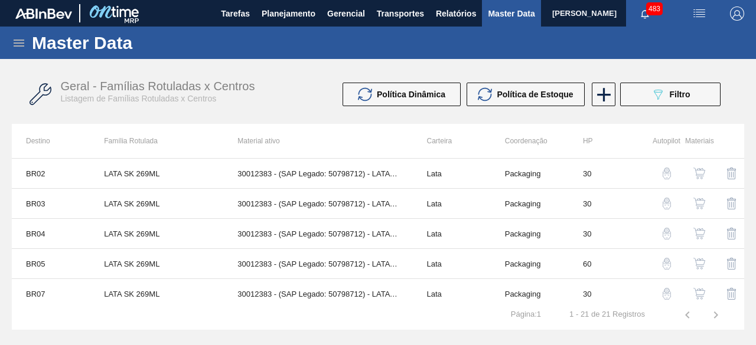
click at [15, 35] on div "Master Data" at bounding box center [378, 43] width 756 height 32
click at [16, 38] on icon at bounding box center [19, 43] width 14 height 14
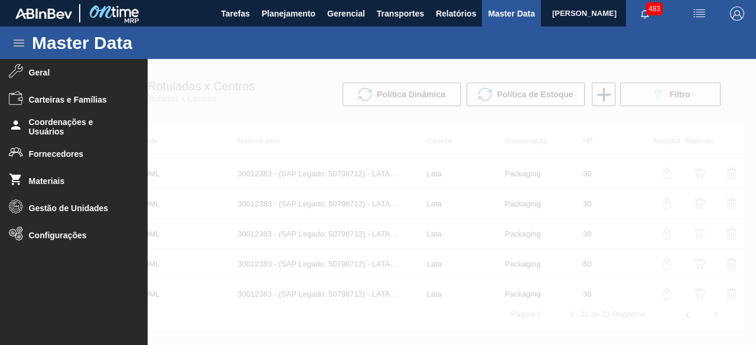
click at [48, 181] on span "Materiais" at bounding box center [77, 181] width 97 height 9
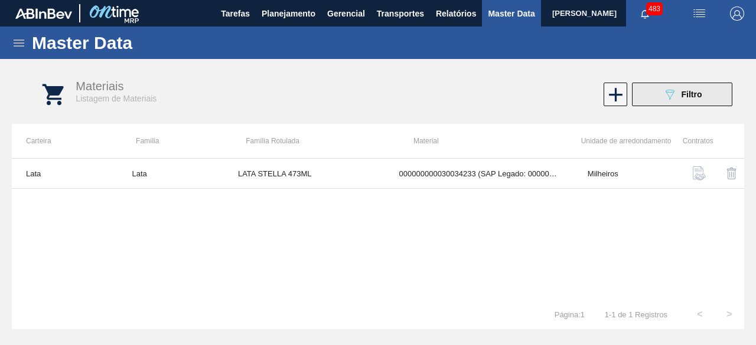
click at [661, 89] on button "089F7B8B-B2A5-4AFE-B5C0-19BA573D28AC Filtro" at bounding box center [682, 95] width 100 height 24
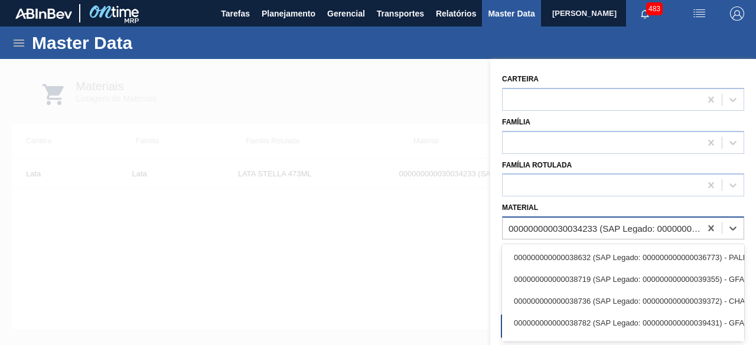
click at [616, 231] on div "000000000030034233 (SAP Legado: 000000000050847075) - LATA AL STELLA 473ML BRIL…" at bounding box center [604, 229] width 193 height 10
paste input "30034231"
type input "30034231"
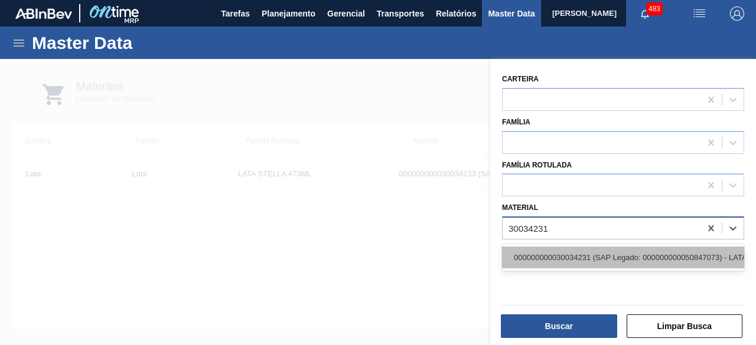
click at [610, 258] on div "000000000030034231 (SAP Legado: 000000000050847073) - LATA AL STELLA 350ML SLK …" at bounding box center [623, 258] width 242 height 22
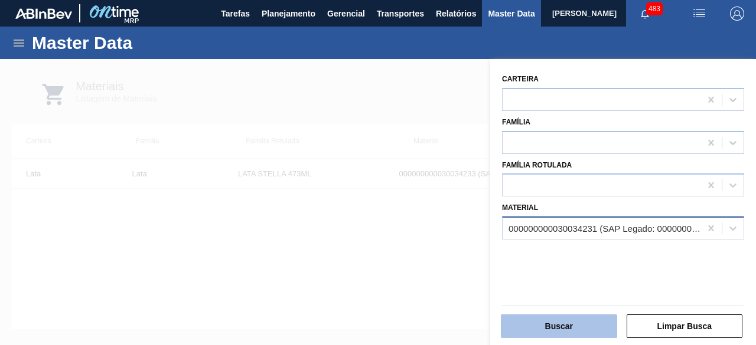
click at [600, 323] on button "Buscar" at bounding box center [559, 327] width 116 height 24
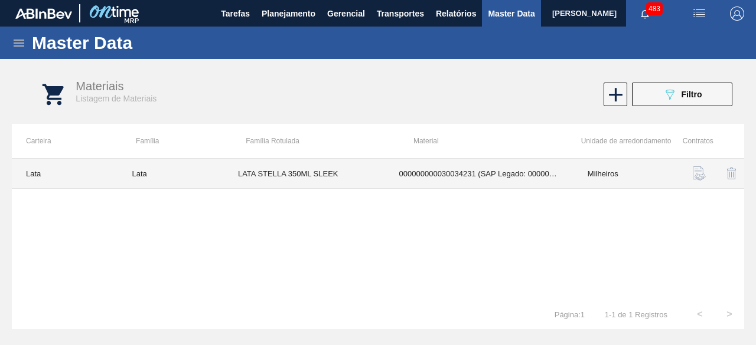
click at [351, 178] on td "LATA STELLA 350ML SLEEK" at bounding box center [304, 174] width 161 height 30
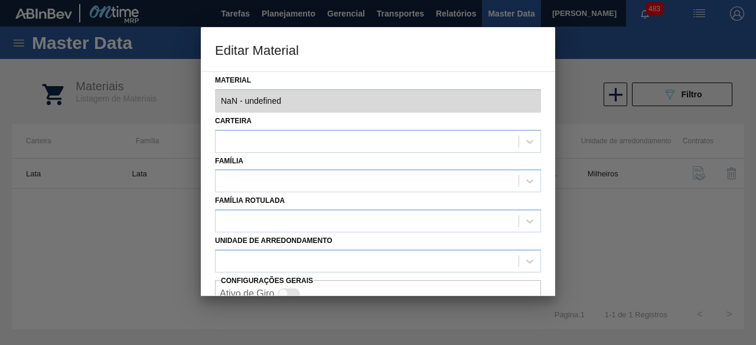
type input "30034231 - 000000000030034231 (SAP Legado: 000000000050847073) - LATA AL STELLA…"
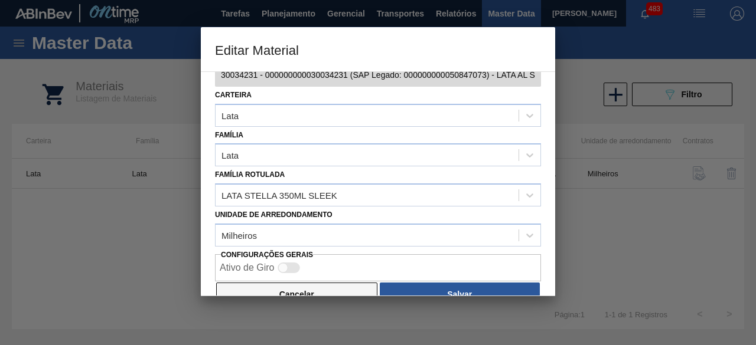
scroll to position [50, 0]
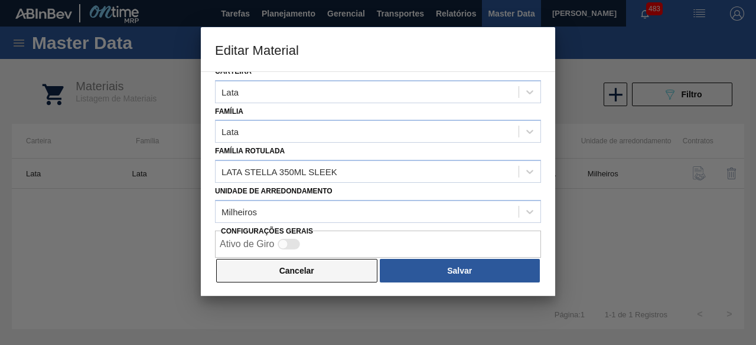
click at [335, 280] on button "Cancelar" at bounding box center [296, 271] width 161 height 24
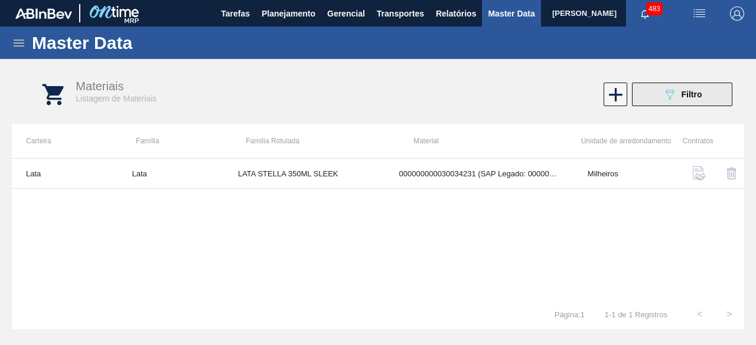
click at [659, 104] on button "089F7B8B-B2A5-4AFE-B5C0-19BA573D28AC Filtro" at bounding box center [682, 95] width 100 height 24
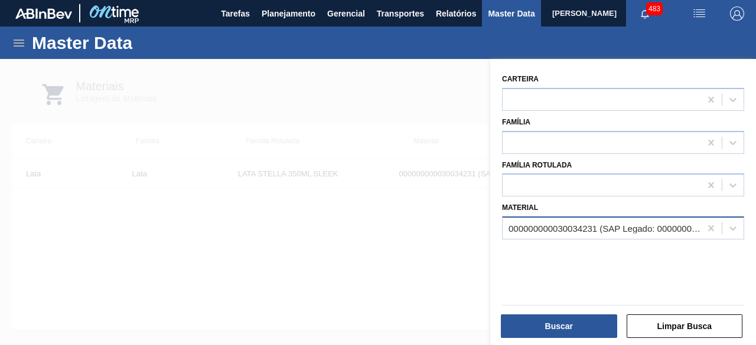
click at [587, 224] on div "000000000030034231 (SAP Legado: 000000000050847073) - LATA AL STELLA 350ML SLK …" at bounding box center [604, 229] width 193 height 10
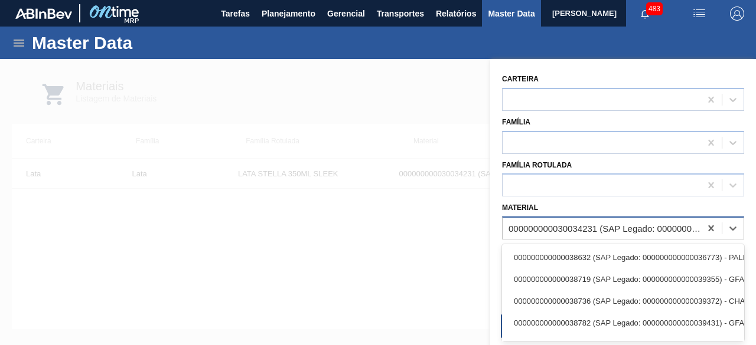
paste input "30034229"
type input "30034229"
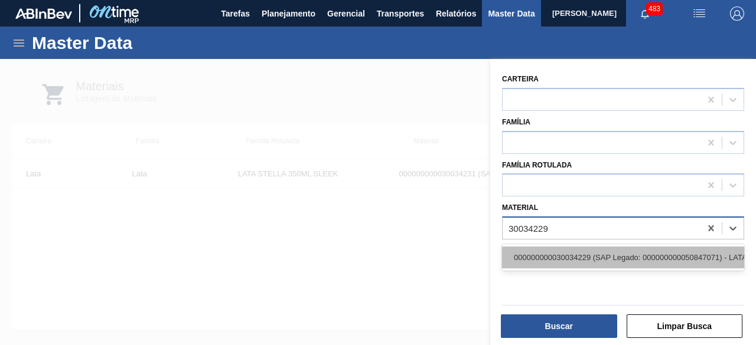
click at [585, 254] on div "000000000030034229 (SAP Legado: 000000000050847071) - LATA AL SPATEN 269ML SLK …" at bounding box center [623, 258] width 242 height 22
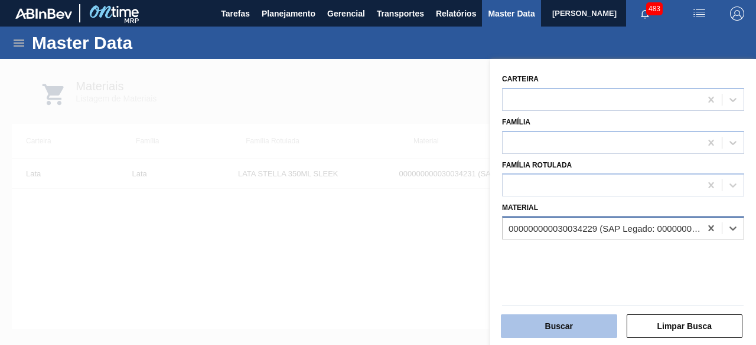
click at [578, 330] on button "Buscar" at bounding box center [559, 327] width 116 height 24
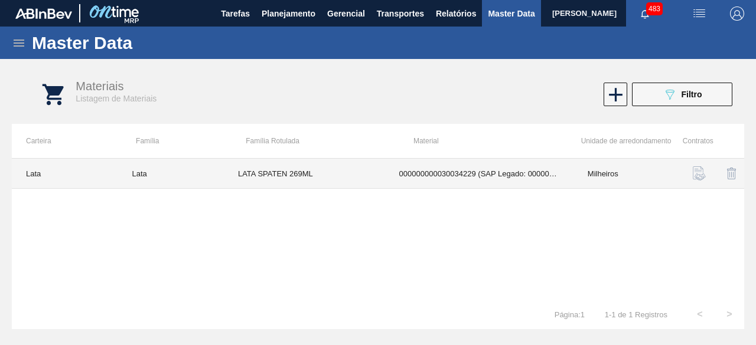
click at [305, 180] on td "LATA SPATEN 269ML" at bounding box center [304, 174] width 161 height 30
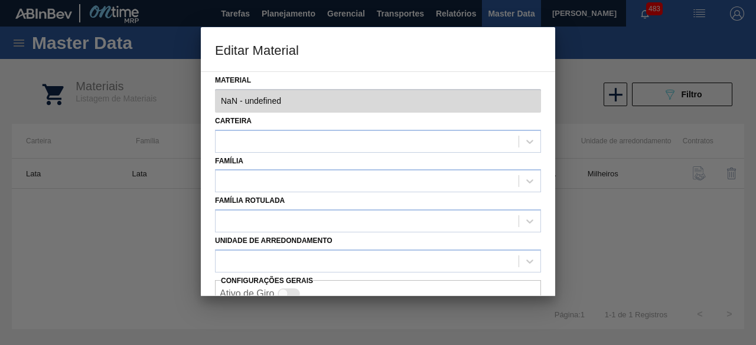
type input "30034229 - 000000000030034229 (SAP Legado: 000000000050847071) - LATA AL SPATEN…"
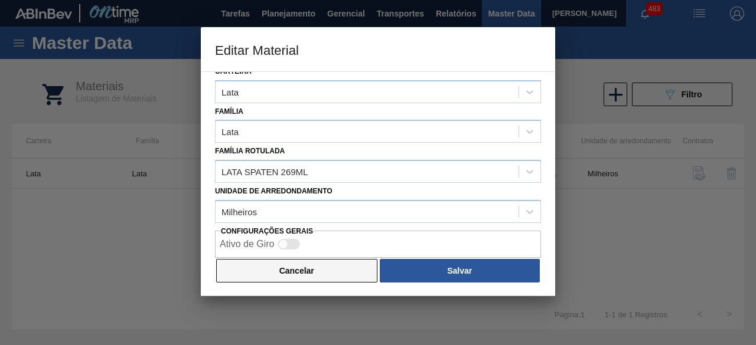
click at [322, 279] on button "Cancelar" at bounding box center [296, 271] width 161 height 24
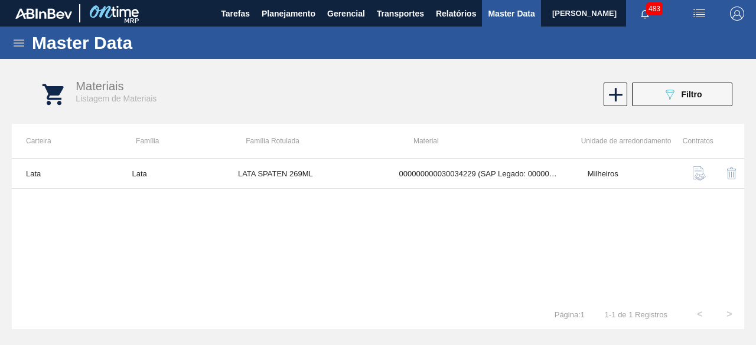
click at [678, 106] on div "Materiais Listagem de Materiais 089F7B8B-B2A5-4AFE-B5C0-19BA573D28AC Filtro" at bounding box center [390, 95] width 732 height 44
click at [675, 101] on icon "089F7B8B-B2A5-4AFE-B5C0-19BA573D28AC" at bounding box center [669, 94] width 14 height 14
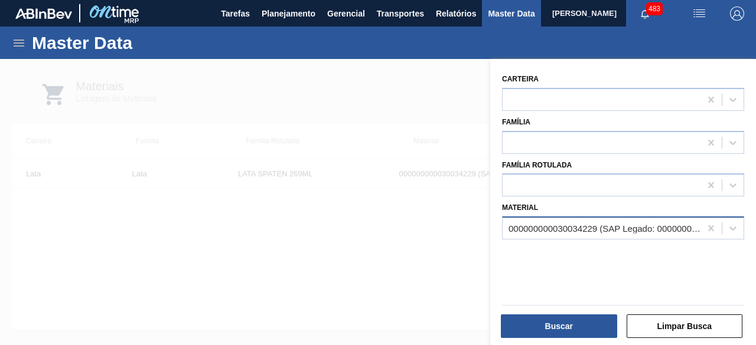
click at [588, 225] on div "000000000030034229 (SAP Legado: 000000000050847071) - LATA AL SPATEN 269ML SLK …" at bounding box center [604, 229] width 193 height 10
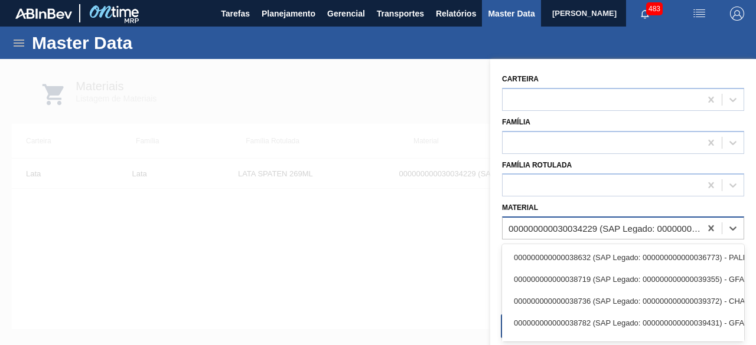
paste input "30034229"
type input "30034229"
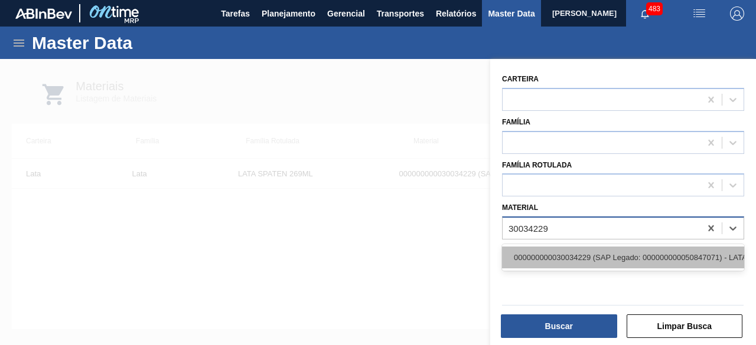
click at [580, 259] on div "000000000030034229 (SAP Legado: 000000000050847071) - LATA AL SPATEN 269ML SLK …" at bounding box center [623, 258] width 242 height 22
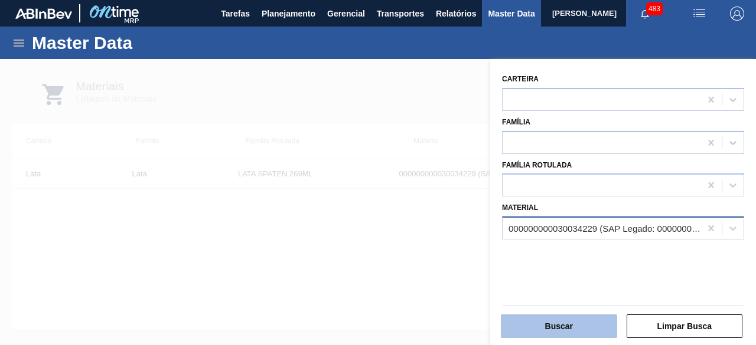
click at [577, 327] on button "Buscar" at bounding box center [559, 327] width 116 height 24
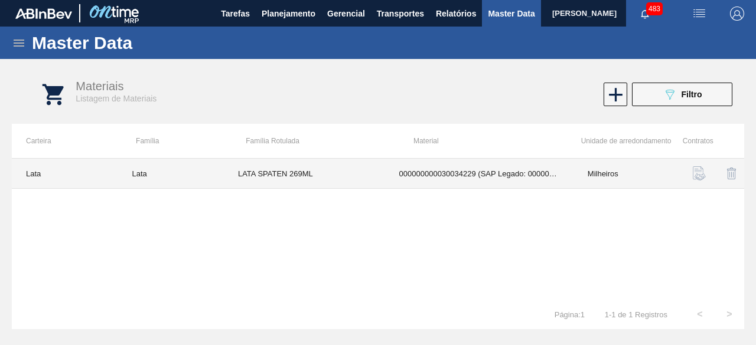
click at [299, 181] on td "LATA SPATEN 269ML" at bounding box center [304, 174] width 161 height 30
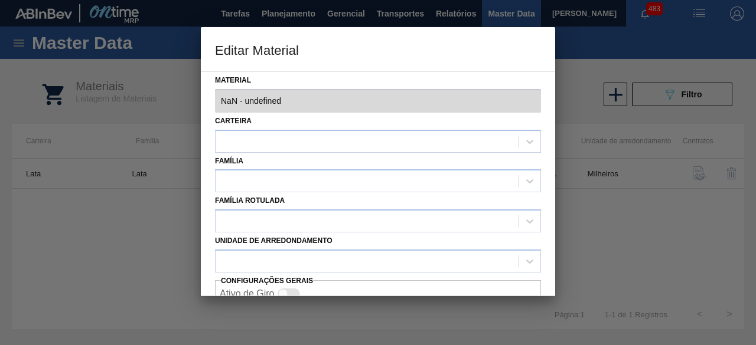
type input "30034229 - 000000000030034229 (SAP Legado: 000000000050847071) - LATA AL SPATEN…"
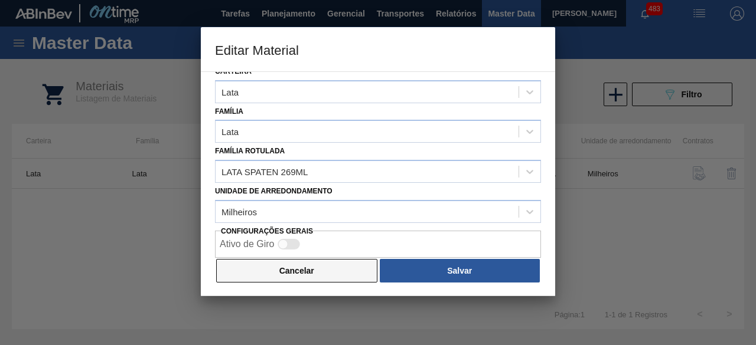
click at [313, 276] on button "Cancelar" at bounding box center [296, 271] width 161 height 24
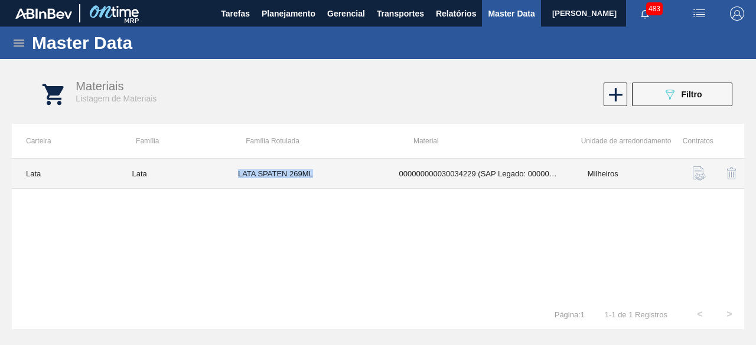
drag, startPoint x: 249, startPoint y: 174, endPoint x: 338, endPoint y: 178, distance: 89.3
click at [338, 178] on td "LATA SPATEN 269ML" at bounding box center [304, 174] width 161 height 30
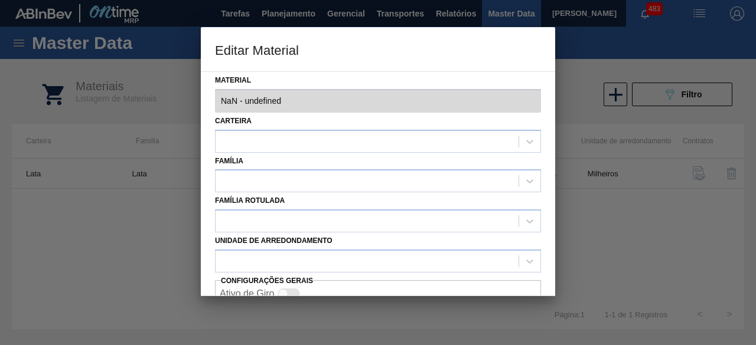
type input "30034229 - 000000000030034229 (SAP Legado: 000000000050847071) - LATA AL SPATEN…"
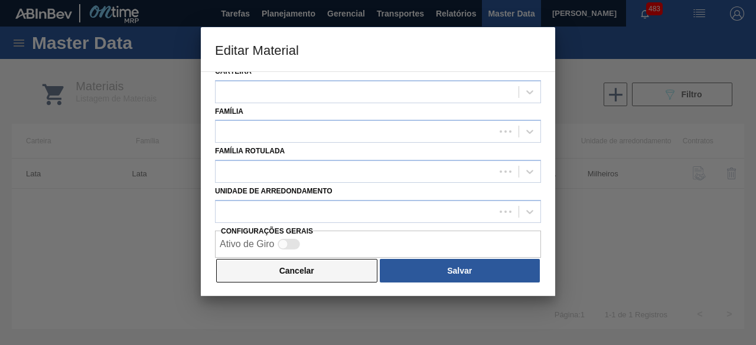
click at [344, 271] on button "Cancelar" at bounding box center [296, 271] width 161 height 24
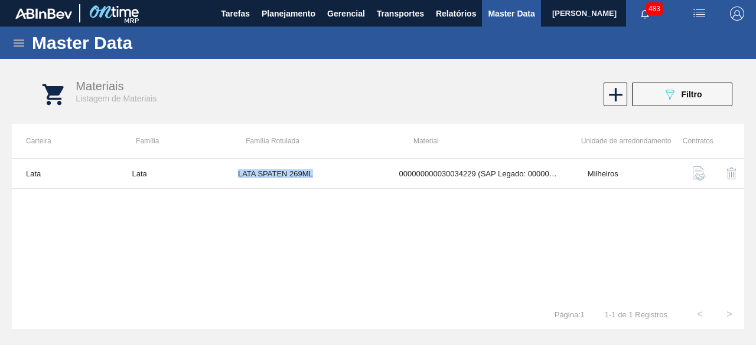
copy td "LATA SPATEN 269ML"
click at [699, 101] on div "089F7B8B-B2A5-4AFE-B5C0-19BA573D28AC Filtro" at bounding box center [682, 94] width 40 height 14
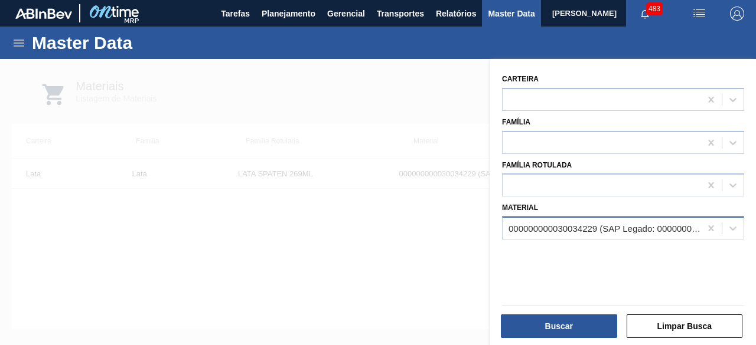
click at [548, 224] on div "000000000030034229 (SAP Legado: 000000000050847071) - LATA AL SPATEN 269ML SLK …" at bounding box center [604, 229] width 193 height 10
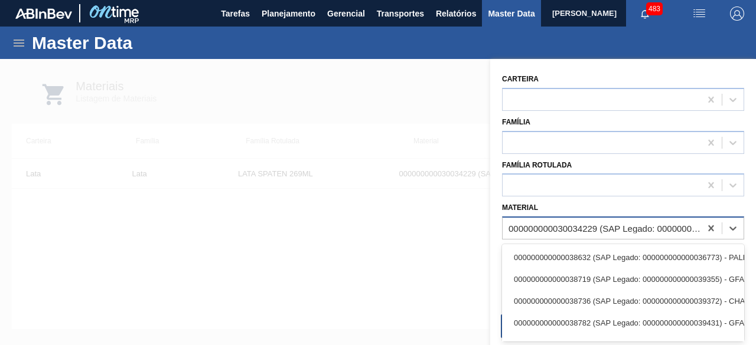
paste input "30031374"
type input "30031374"
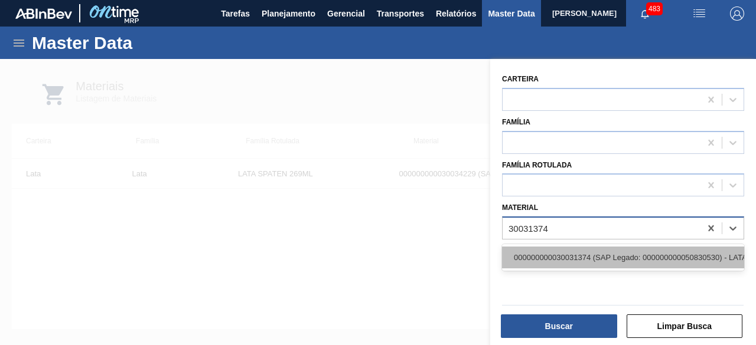
click at [545, 260] on div "000000000030031374 (SAP Legado: 000000000050830530) - LATA AL 350ML TONICA IN211" at bounding box center [623, 258] width 242 height 22
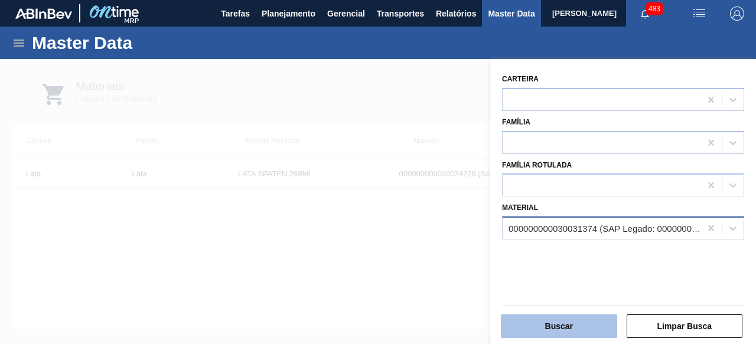
click at [563, 326] on button "Buscar" at bounding box center [559, 327] width 116 height 24
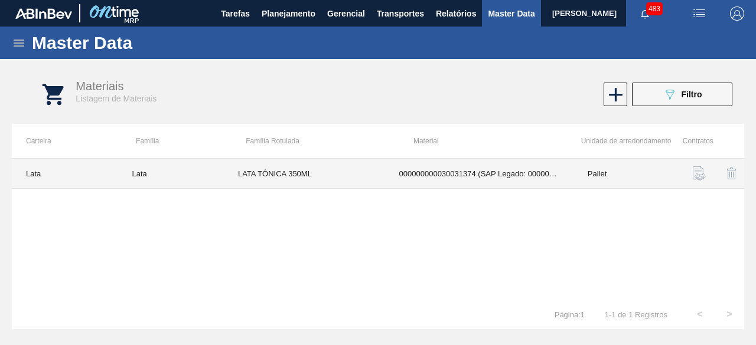
click at [327, 171] on td "LATA TÔNICA 350ML" at bounding box center [304, 174] width 161 height 30
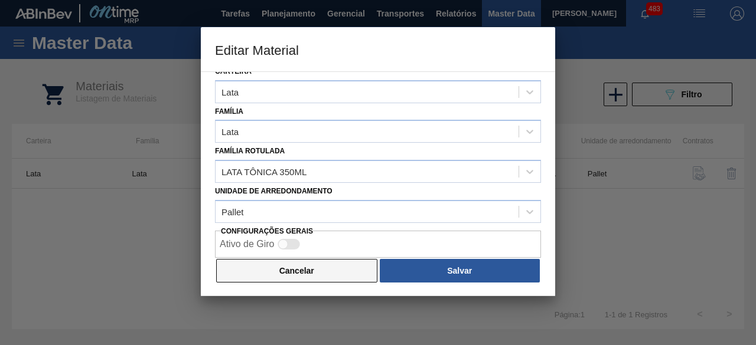
click at [353, 260] on button "Cancelar" at bounding box center [296, 271] width 161 height 24
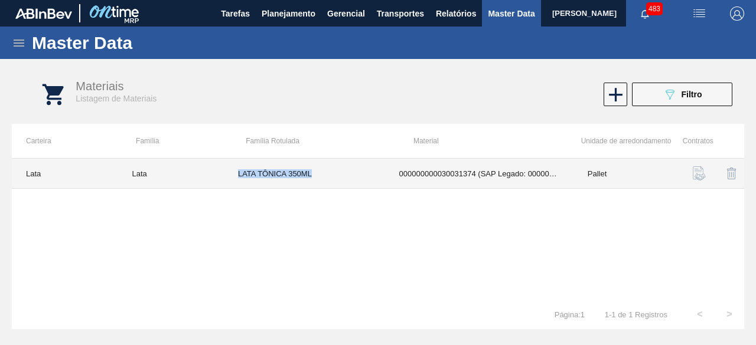
drag, startPoint x: 237, startPoint y: 173, endPoint x: 316, endPoint y: 178, distance: 79.9
click at [316, 178] on td "LATA TÔNICA 350ML" at bounding box center [304, 174] width 161 height 30
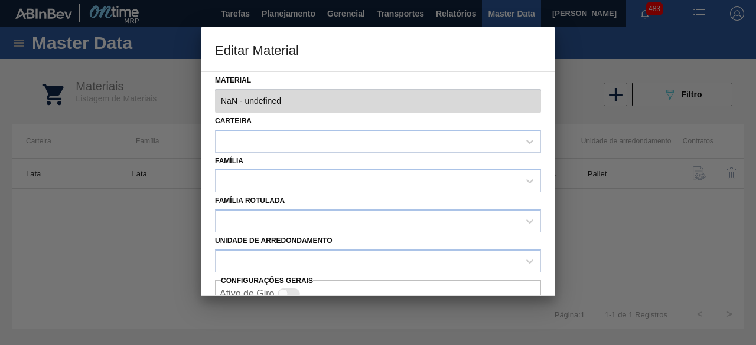
type input "30031374 - 000000000030031374 (SAP Legado: 000000000050830530) - LATA AL 350ML …"
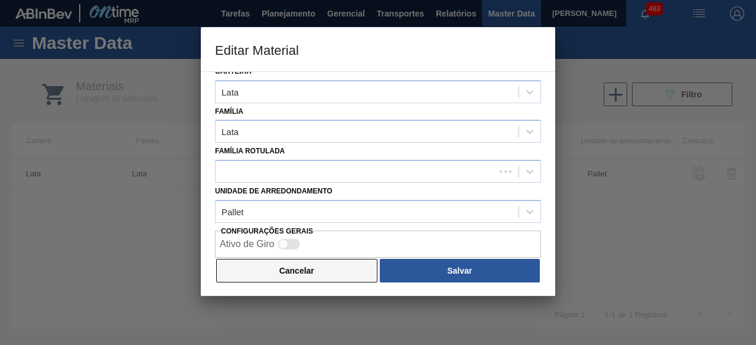
click at [345, 273] on button "Cancelar" at bounding box center [296, 271] width 161 height 24
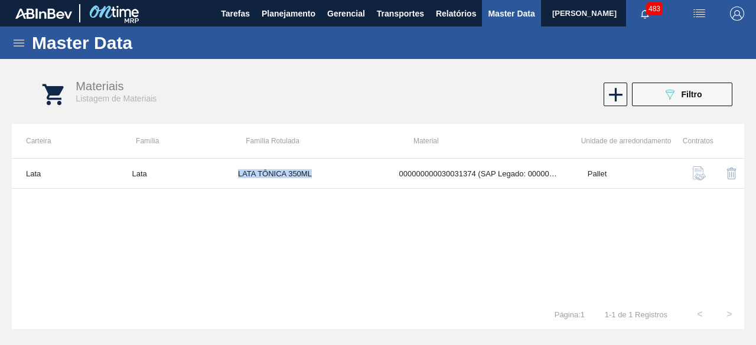
copy td "LATA TÔNICA 350ML"
click at [708, 101] on button "089F7B8B-B2A5-4AFE-B5C0-19BA573D28AC Filtro" at bounding box center [682, 95] width 100 height 24
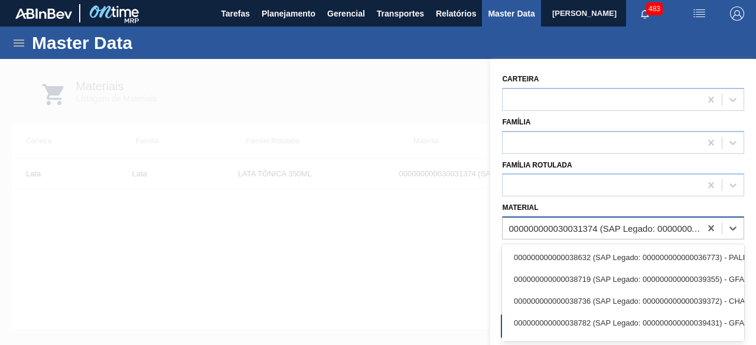
click at [632, 227] on div "000000000030031374 (SAP Legado: 000000000050830530) - LATA AL 350ML TONICA IN211" at bounding box center [604, 229] width 193 height 10
paste input "30034233"
type input "30034233"
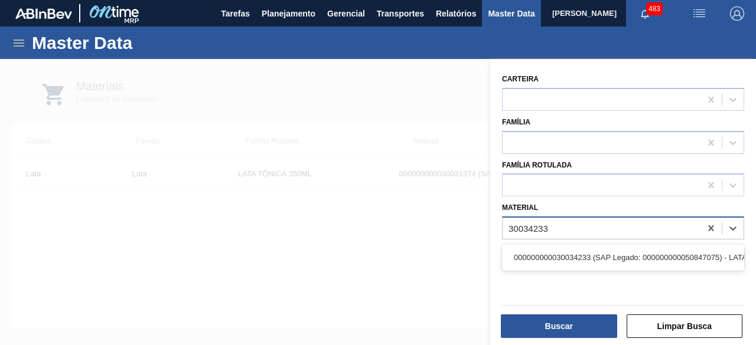
click at [624, 253] on div "000000000030034233 (SAP Legado: 000000000050847075) - LATA AL STELLA 473ML BRIL…" at bounding box center [623, 258] width 242 height 22
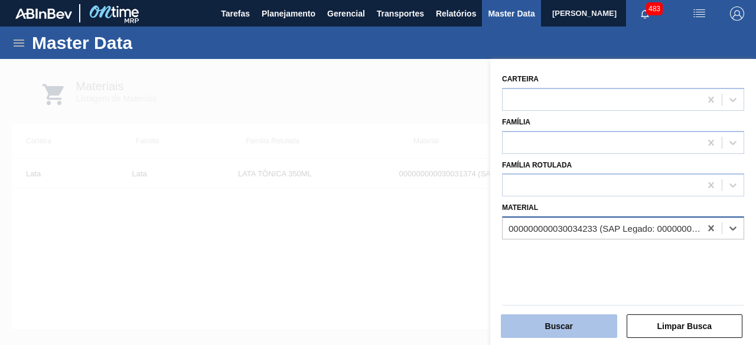
click at [601, 326] on button "Buscar" at bounding box center [559, 327] width 116 height 24
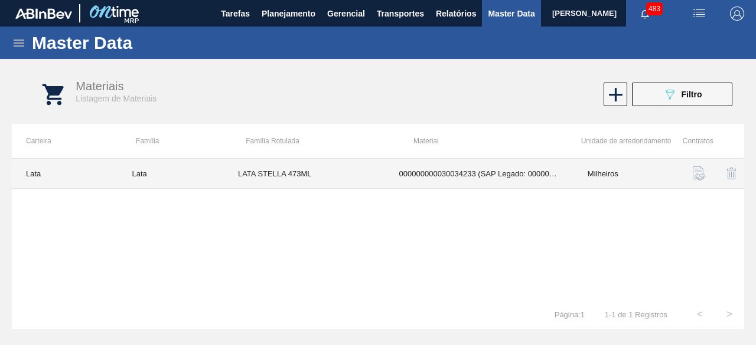
click at [311, 179] on td "LATA STELLA 473ML" at bounding box center [304, 174] width 161 height 30
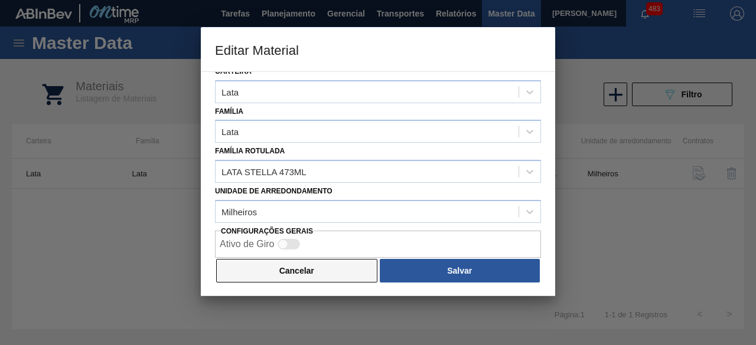
click at [345, 265] on button "Cancelar" at bounding box center [296, 271] width 161 height 24
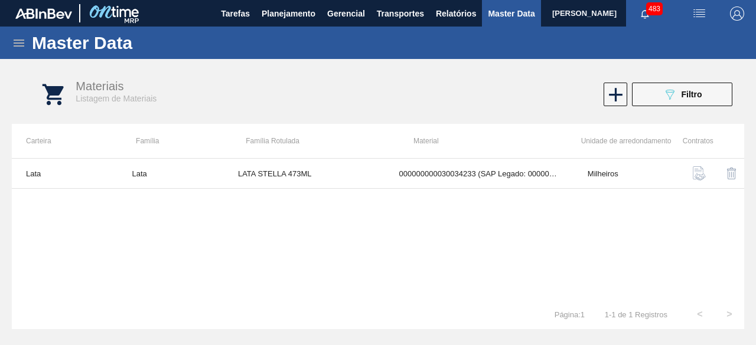
click at [697, 15] on img "button" at bounding box center [699, 13] width 14 height 14
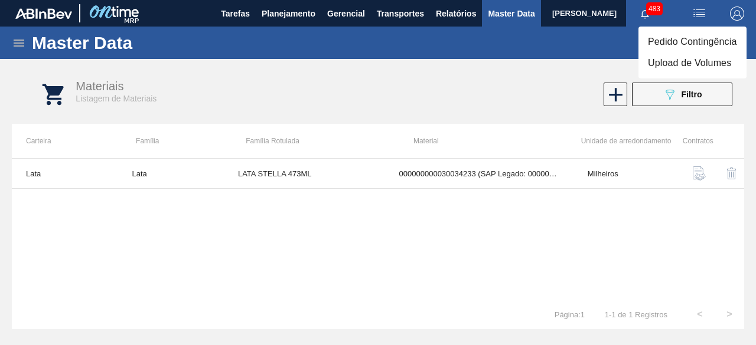
click at [684, 66] on li "Upload de Volumes" at bounding box center [692, 63] width 108 height 21
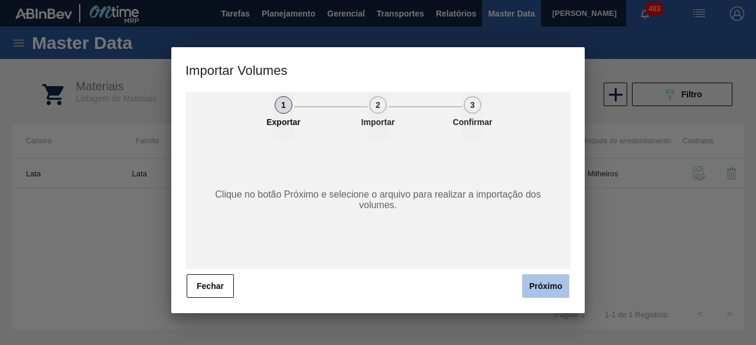
click at [547, 287] on button "Próximo" at bounding box center [545, 287] width 47 height 24
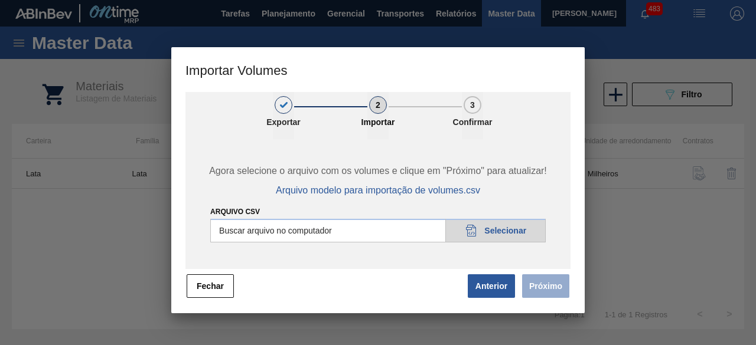
click at [524, 236] on input "Arquivo csv" at bounding box center [377, 231] width 335 height 24
type input "C:\fakepath\Subida Ball D0 + D3 14.08.csv"
click at [544, 279] on button "Próximo" at bounding box center [545, 287] width 47 height 24
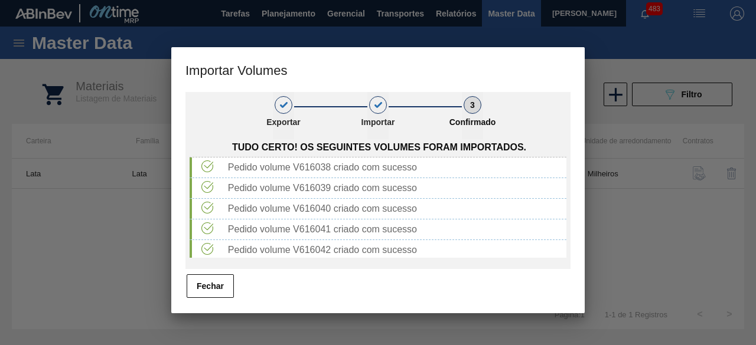
click at [540, 119] on ul "1 Exportar 2 Importar 3 Confirmado" at bounding box center [377, 115] width 385 height 47
click at [214, 289] on button "Fechar" at bounding box center [210, 287] width 47 height 24
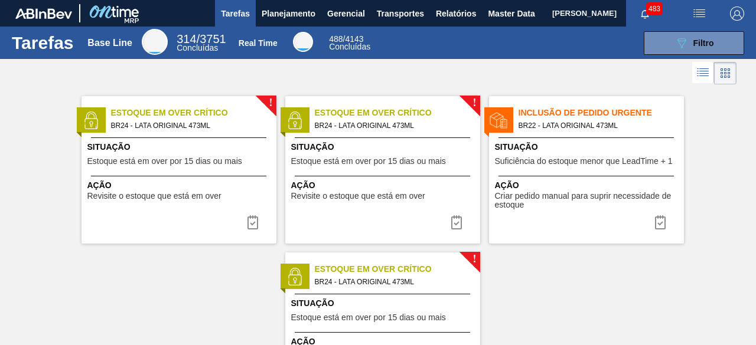
click at [552, 16] on span "[PERSON_NAME]" at bounding box center [584, 13] width 64 height 27
click at [492, 14] on span "Master Data" at bounding box center [511, 13] width 47 height 14
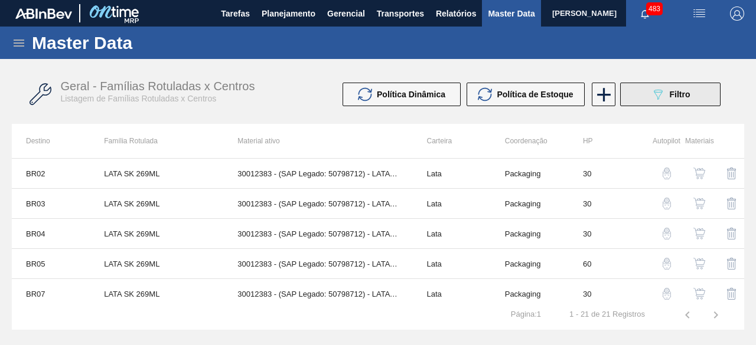
click at [662, 97] on icon "089F7B8B-B2A5-4AFE-B5C0-19BA573D28AC" at bounding box center [658, 94] width 14 height 14
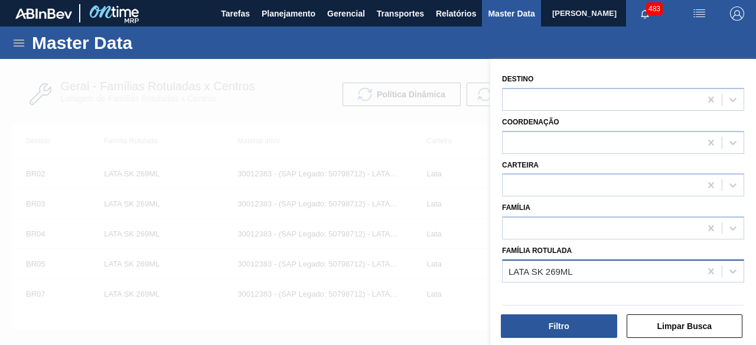
click at [609, 267] on div "LATA SK 269ML" at bounding box center [601, 271] width 198 height 17
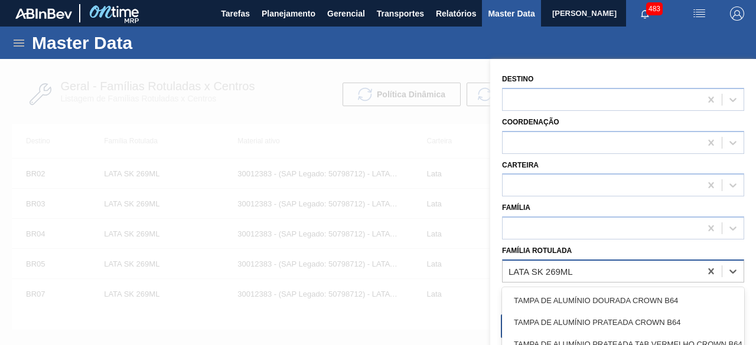
paste Rotulada "LATA SPATEN 269ML"
type Rotulada "LATA SPATEN 269ML"
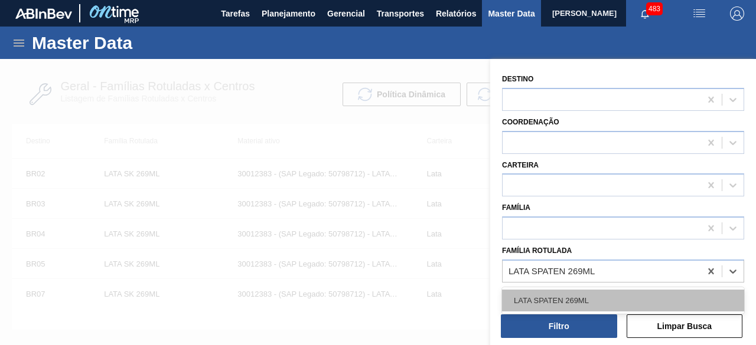
click at [586, 300] on div "LATA SPATEN 269ML" at bounding box center [623, 301] width 242 height 22
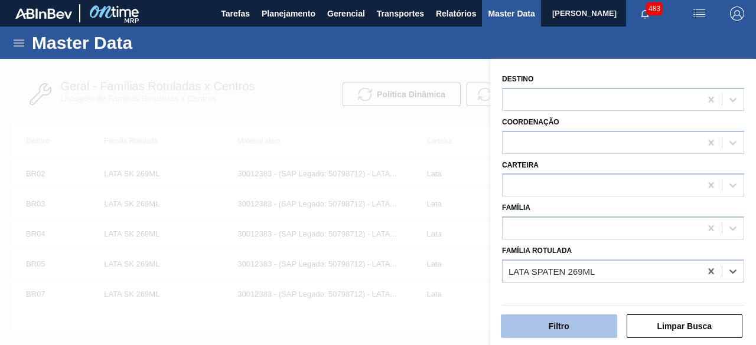
click at [573, 329] on button "Filtro" at bounding box center [559, 327] width 116 height 24
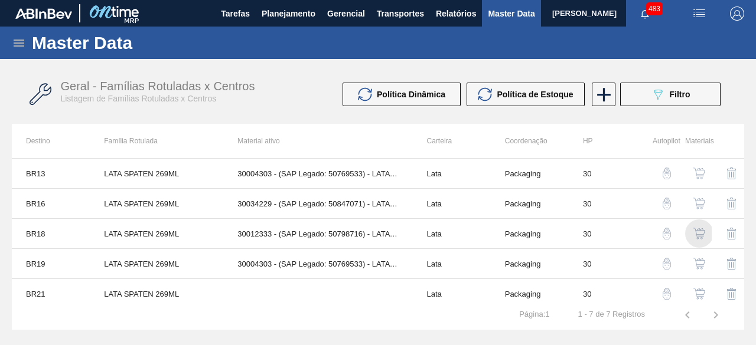
click at [697, 231] on img "button" at bounding box center [699, 234] width 12 height 12
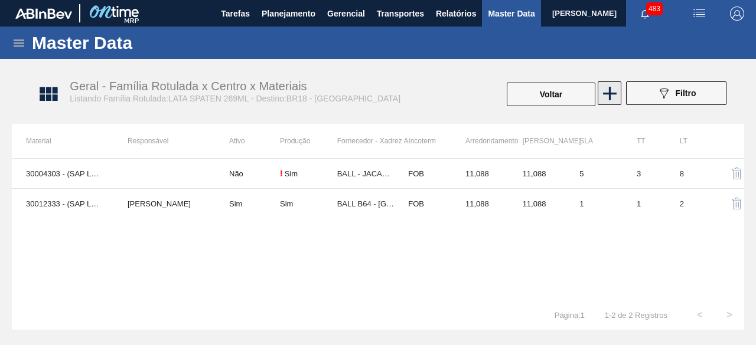
click at [619, 98] on icon at bounding box center [609, 93] width 23 height 23
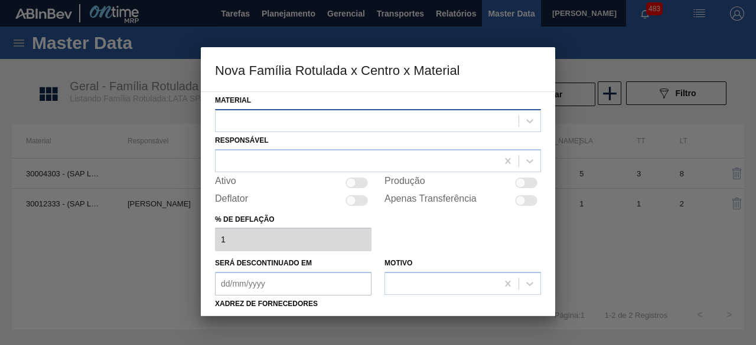
click at [443, 123] on div at bounding box center [366, 120] width 303 height 17
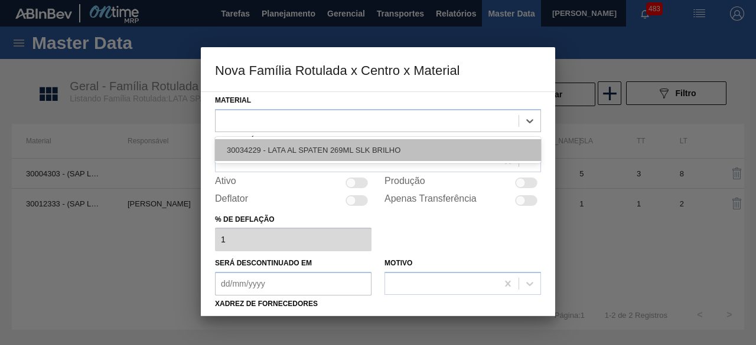
click at [421, 154] on div "30034229 - LATA AL SPATEN 269ML SLK BRILHO" at bounding box center [378, 150] width 326 height 22
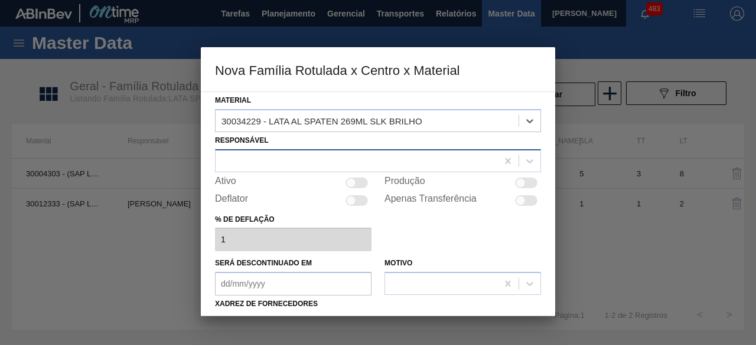
click at [413, 171] on div at bounding box center [378, 160] width 326 height 23
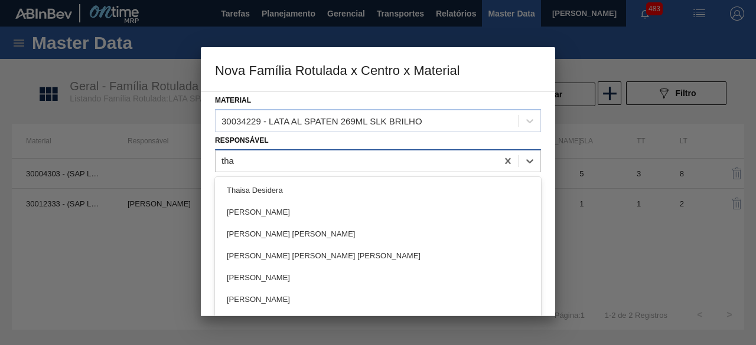
type input "[MEDICAL_DATA]"
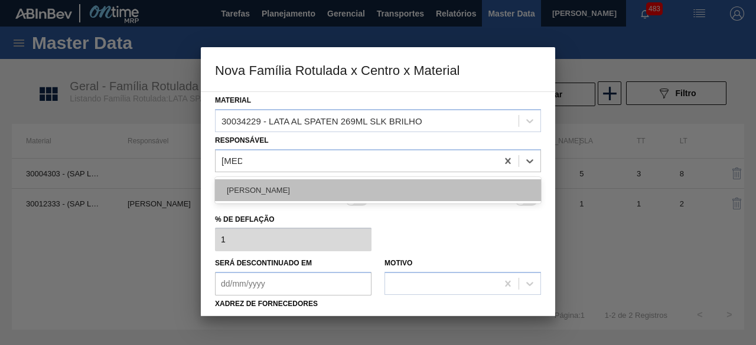
click at [415, 186] on div "[PERSON_NAME]" at bounding box center [378, 190] width 326 height 22
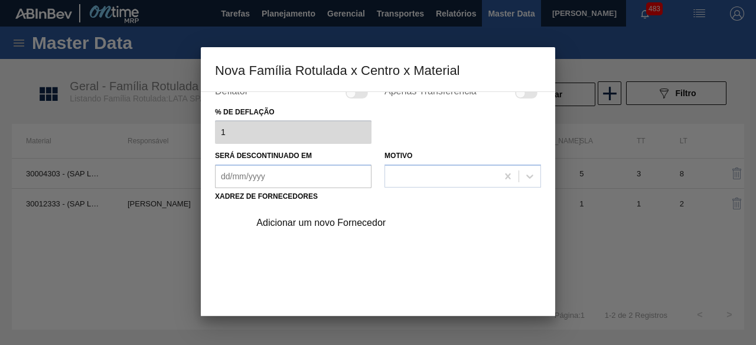
scroll to position [118, 0]
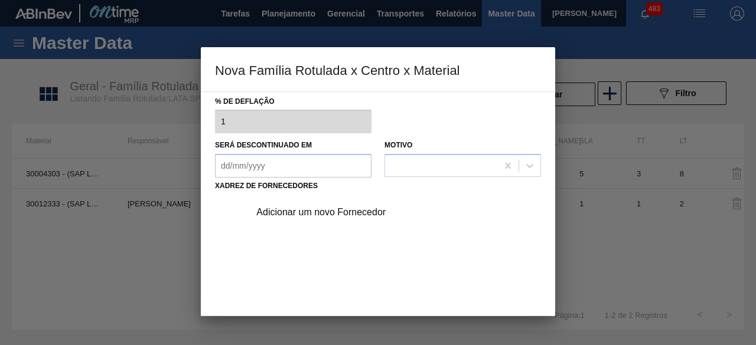
click at [372, 211] on div "Adicionar um novo Fornecedor" at bounding box center [371, 212] width 231 height 11
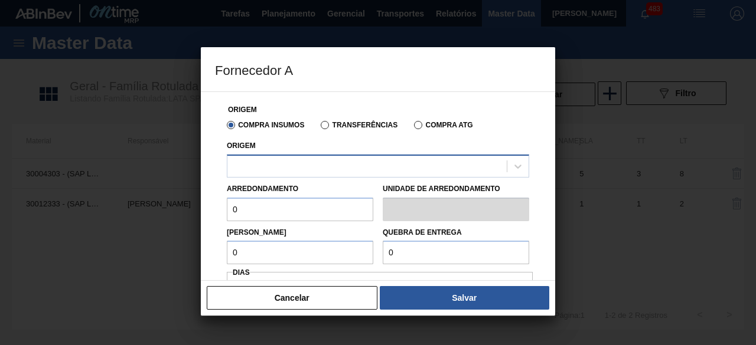
click at [415, 169] on div at bounding box center [366, 166] width 279 height 17
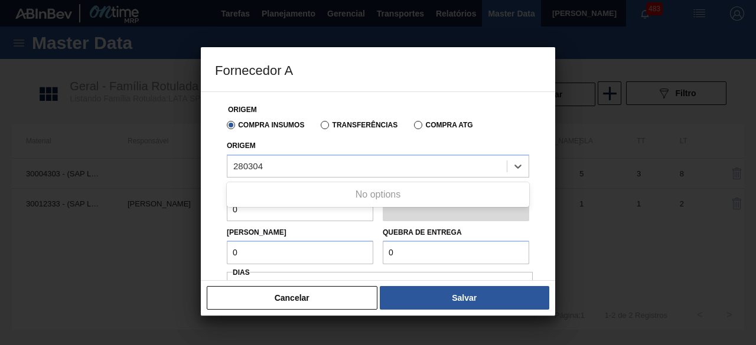
type input "280304"
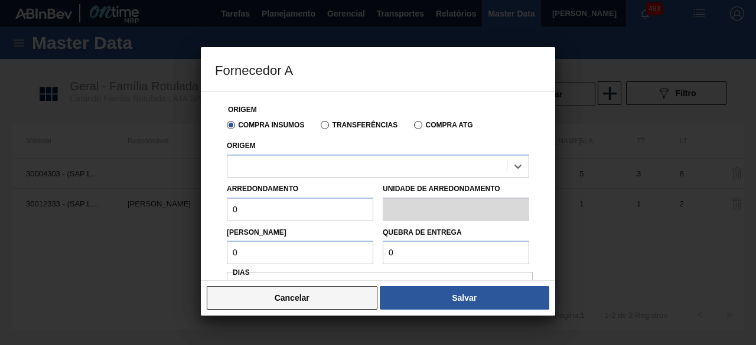
click at [341, 305] on button "Cancelar" at bounding box center [292, 298] width 171 height 24
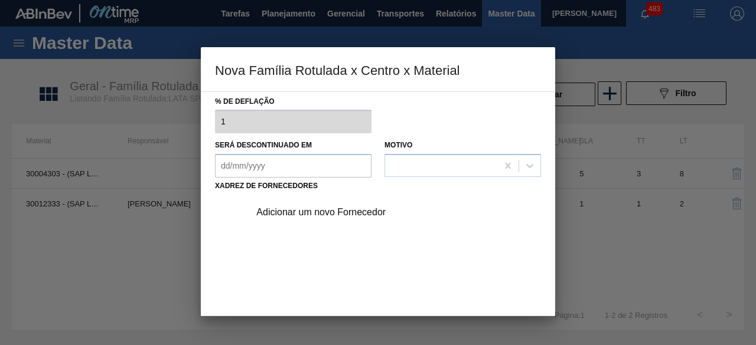
scroll to position [185, 0]
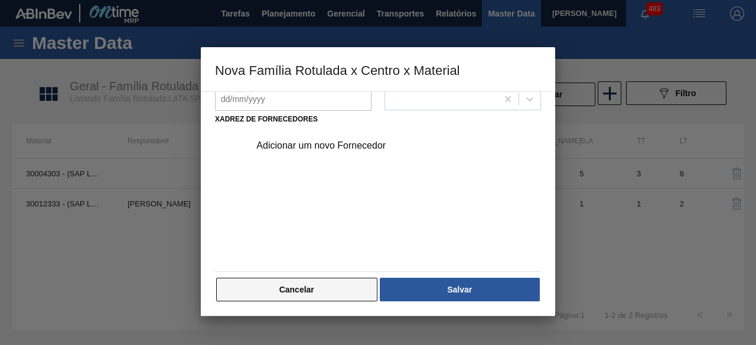
click at [342, 285] on button "Cancelar" at bounding box center [296, 290] width 161 height 24
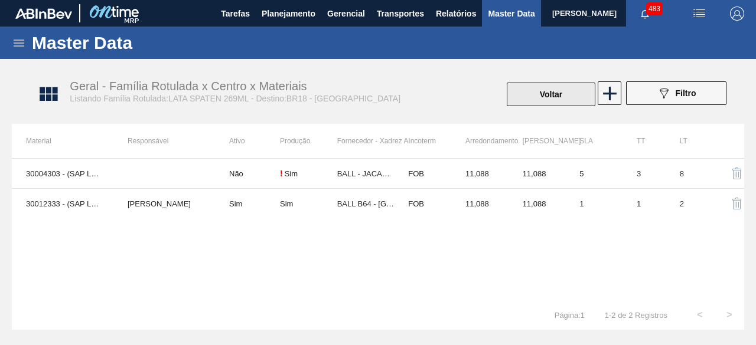
click at [555, 97] on button "Voltar" at bounding box center [551, 95] width 89 height 24
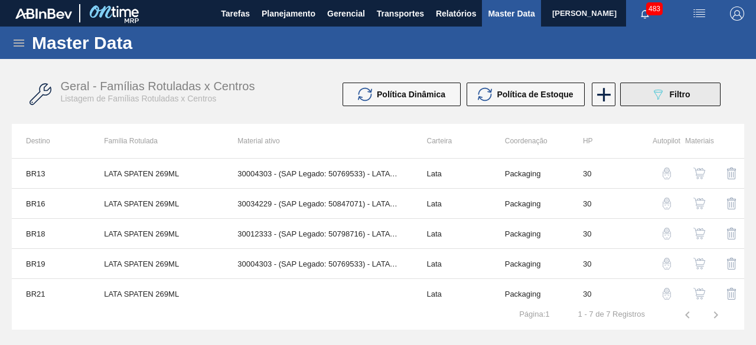
click at [660, 100] on icon "089F7B8B-B2A5-4AFE-B5C0-19BA573D28AC" at bounding box center [658, 94] width 14 height 14
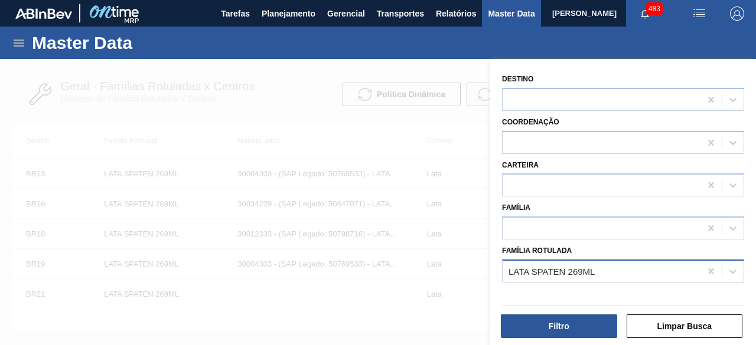
click at [586, 268] on div "LATA SPATEN 269ML" at bounding box center [551, 271] width 86 height 10
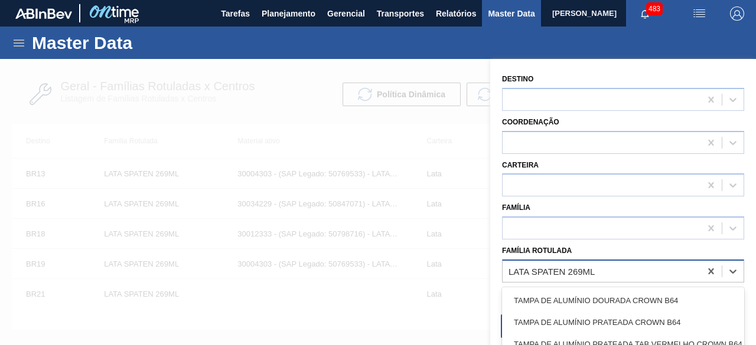
paste Rotulada "LATA TÔNICA 350ML"
type Rotulada "LATA TÔNICA 350ML"
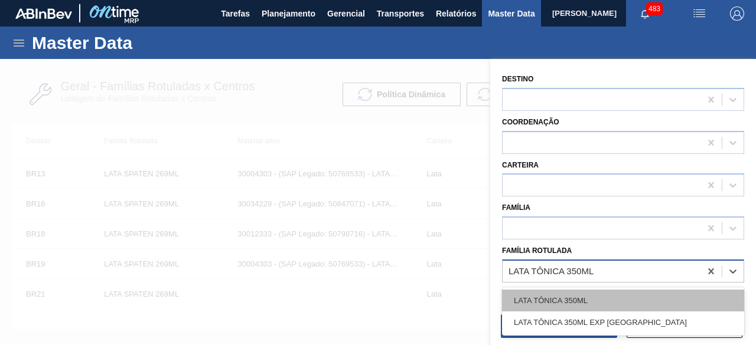
click at [593, 296] on div "LATA TÔNICA 350ML" at bounding box center [623, 301] width 242 height 22
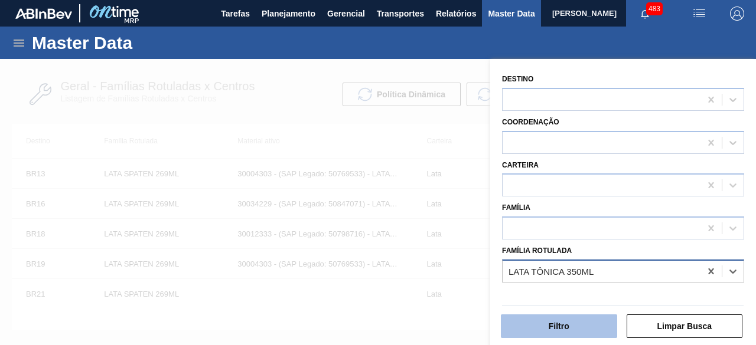
click at [593, 324] on button "Filtro" at bounding box center [559, 327] width 116 height 24
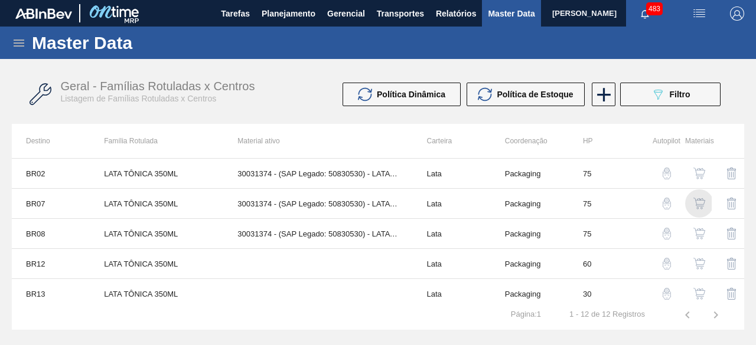
click at [695, 204] on img "button" at bounding box center [699, 204] width 12 height 12
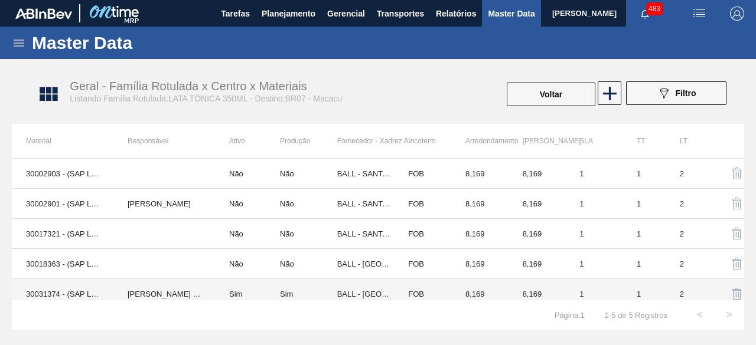
click at [156, 288] on td "[PERSON_NAME] [PERSON_NAME]" at bounding box center [164, 294] width 102 height 30
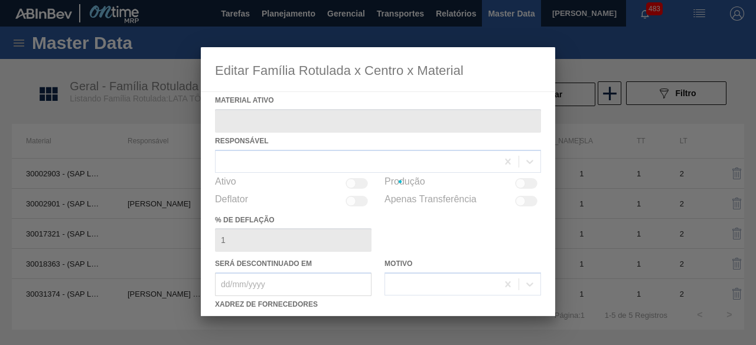
type ativo "30031374 - (SAP Legado: 50830530) - LATA AL 350ML TONICA IN211"
checkbox input "true"
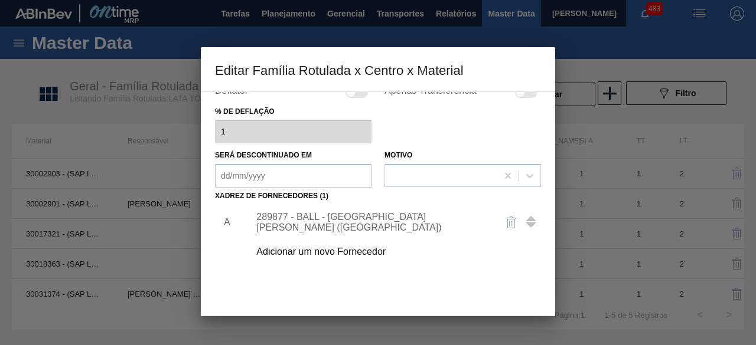
scroll to position [118, 0]
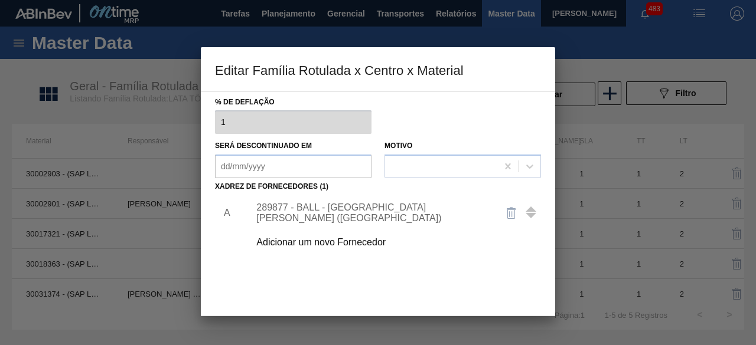
click at [374, 246] on div "Adicionar um novo Fornecedor" at bounding box center [371, 242] width 231 height 11
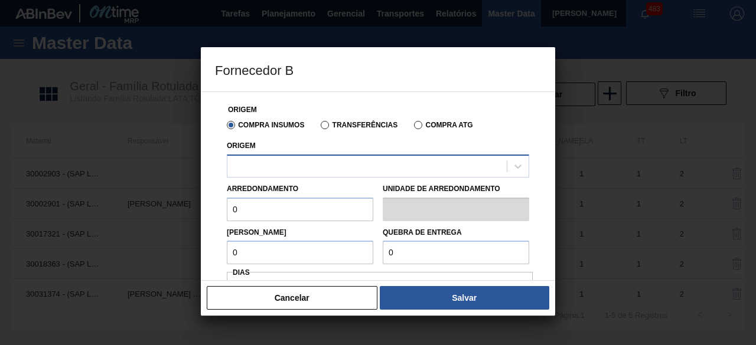
click at [411, 158] on div at bounding box center [378, 166] width 302 height 23
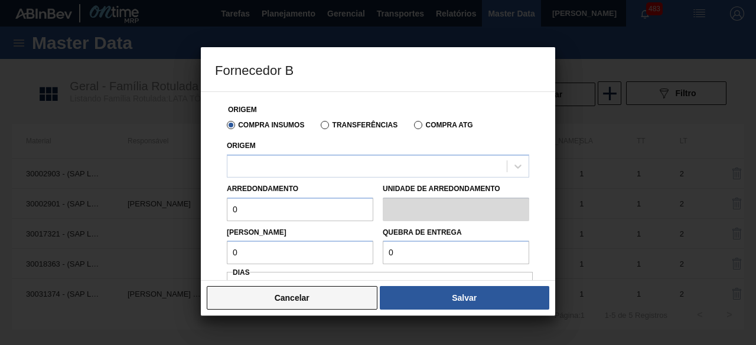
click at [355, 297] on button "Cancelar" at bounding box center [292, 298] width 171 height 24
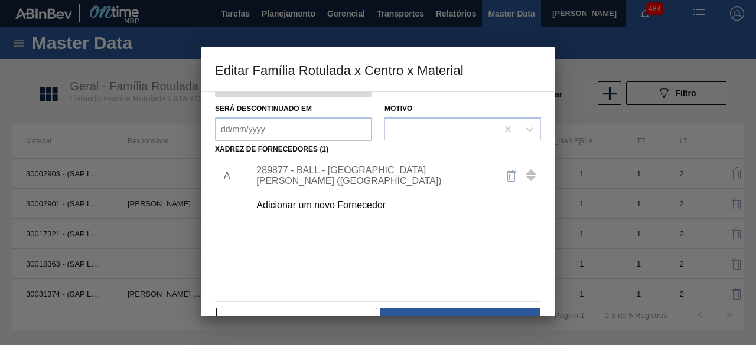
scroll to position [185, 0]
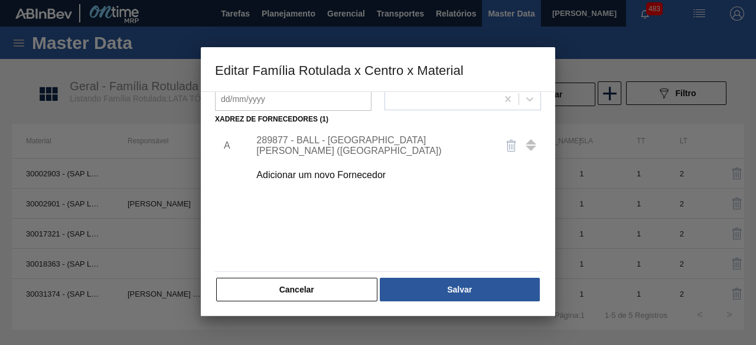
click at [370, 172] on div "Adicionar um novo Fornecedor" at bounding box center [371, 175] width 231 height 11
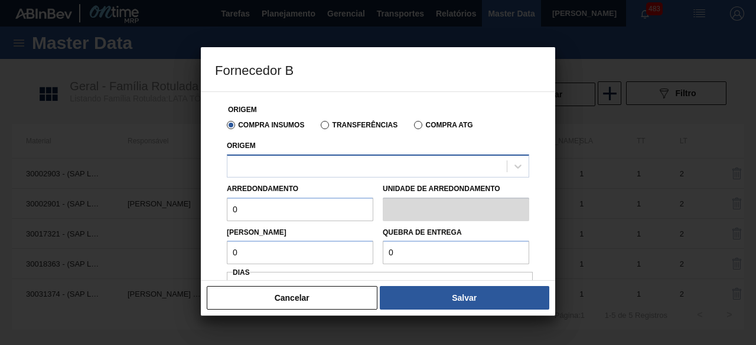
click at [405, 165] on div at bounding box center [366, 166] width 279 height 17
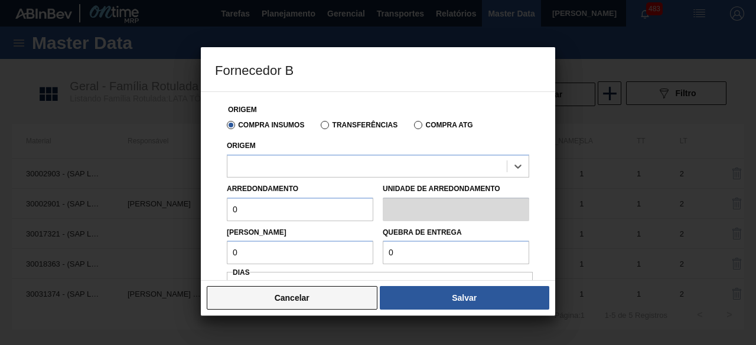
click at [312, 295] on button "Cancelar" at bounding box center [292, 298] width 171 height 24
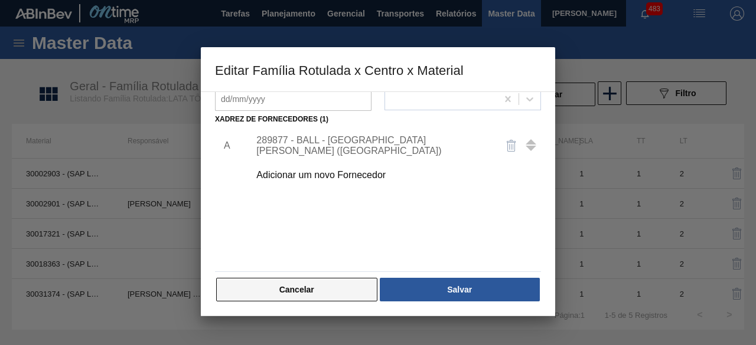
click at [327, 292] on button "Cancelar" at bounding box center [296, 290] width 161 height 24
